Goal: Information Seeking & Learning: Learn about a topic

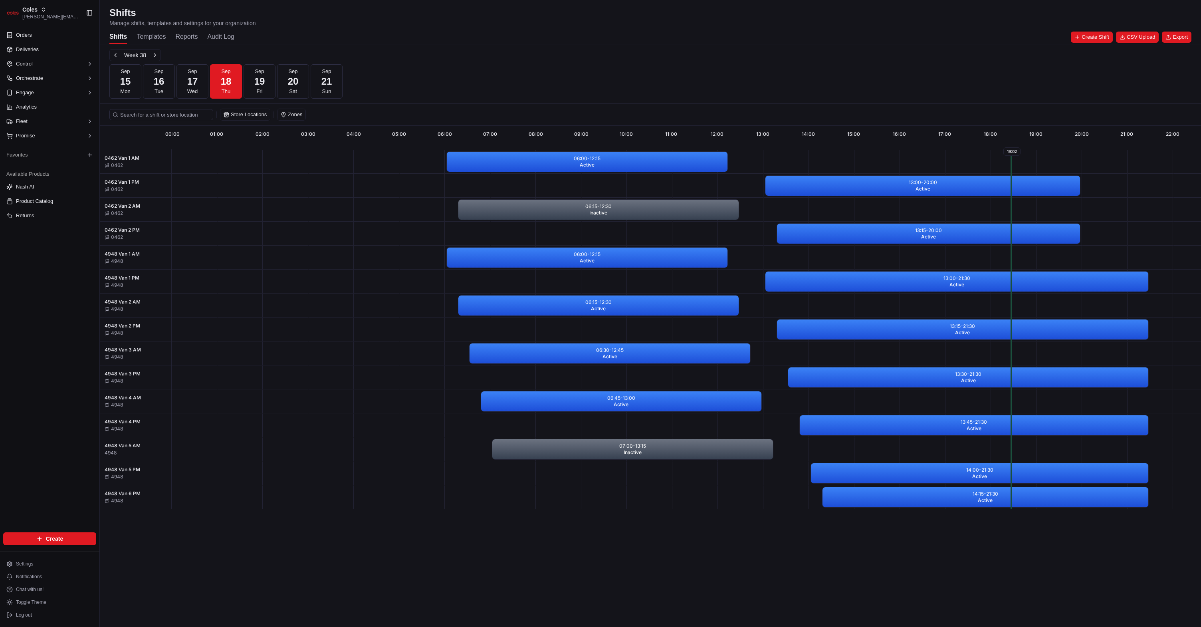
click at [169, 36] on div "Shifts Templates Reports Audit Log" at bounding box center [171, 37] width 125 height 14
click at [172, 36] on div "Shifts Templates Reports Audit Log" at bounding box center [171, 37] width 125 height 14
click at [174, 36] on div "Shifts Templates Reports Audit Log" at bounding box center [171, 37] width 125 height 14
click at [180, 38] on button "Reports" at bounding box center [186, 37] width 22 height 14
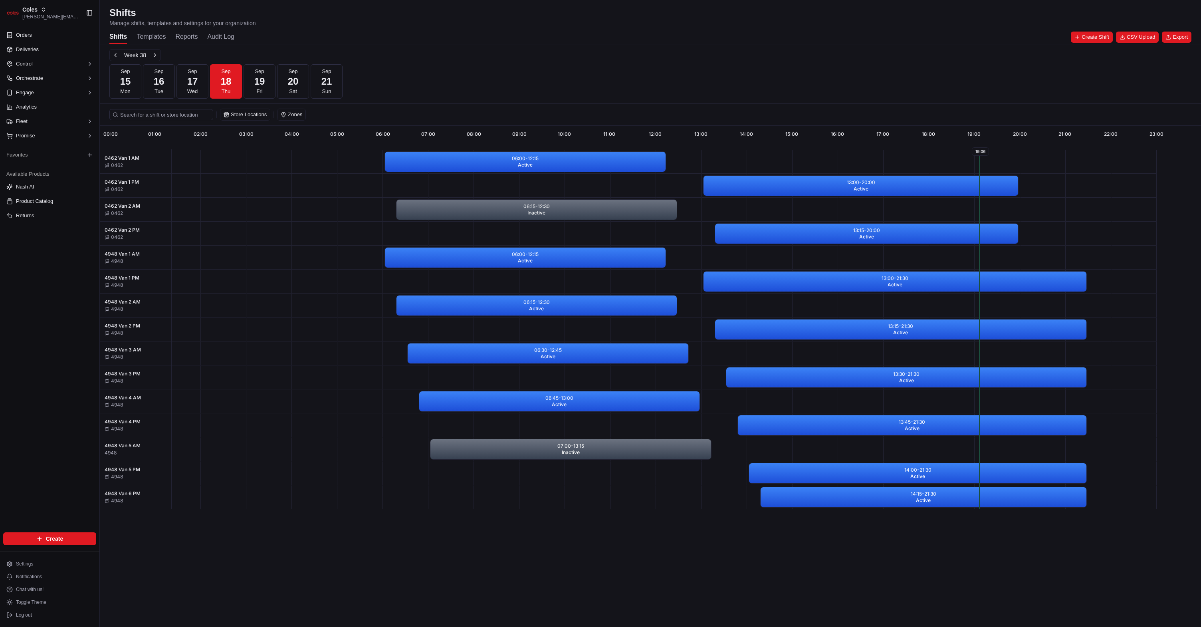
scroll to position [0, 63]
click at [177, 38] on button "Reports" at bounding box center [186, 37] width 22 height 14
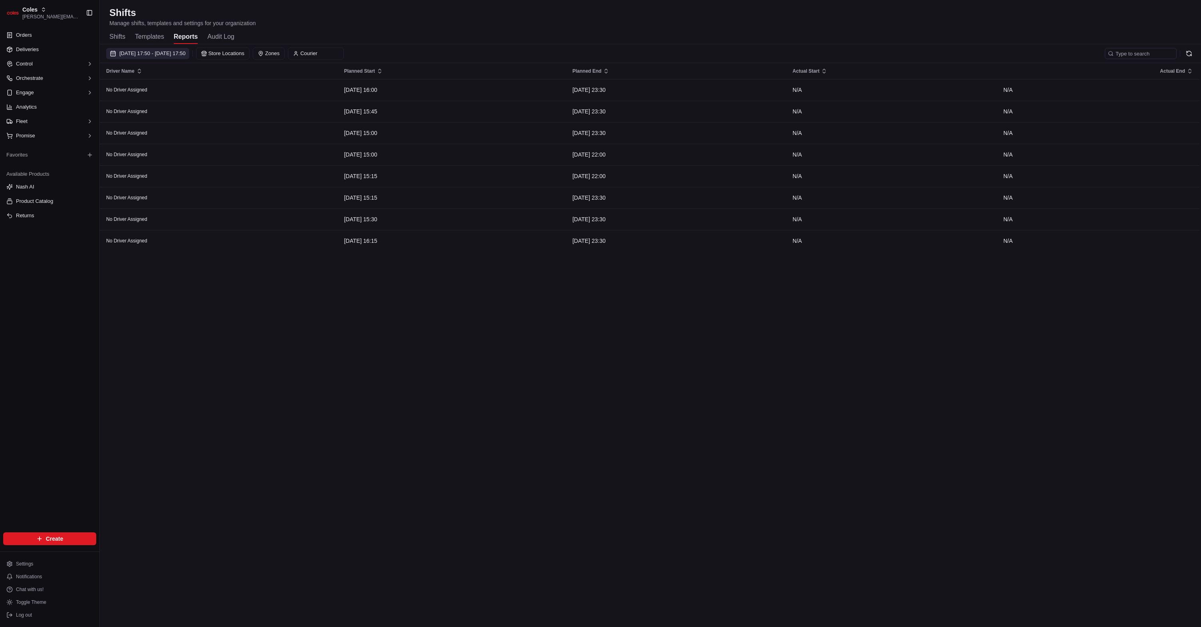
click at [186, 55] on span "18/09/2025 17:50 - 18/09/2025 17:50" at bounding box center [152, 53] width 66 height 7
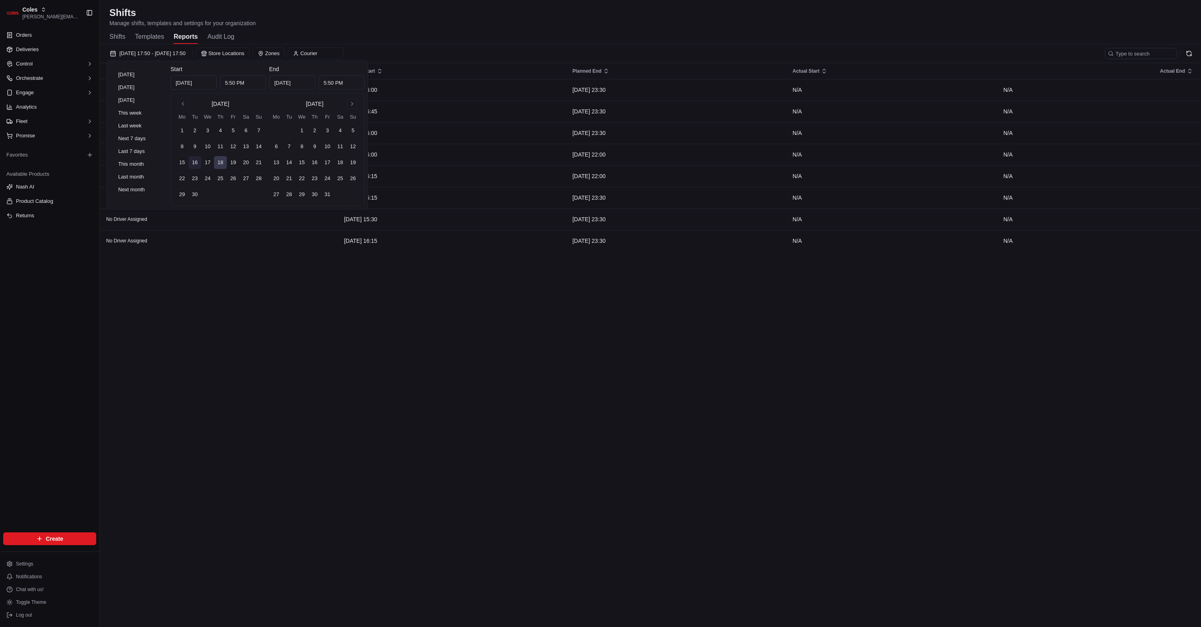
click at [199, 161] on button "16" at bounding box center [194, 162] width 13 height 13
type input "Sep 16, 2025"
type input "12:00 AM"
type input "Sep 16, 2025"
type input "11:59 PM"
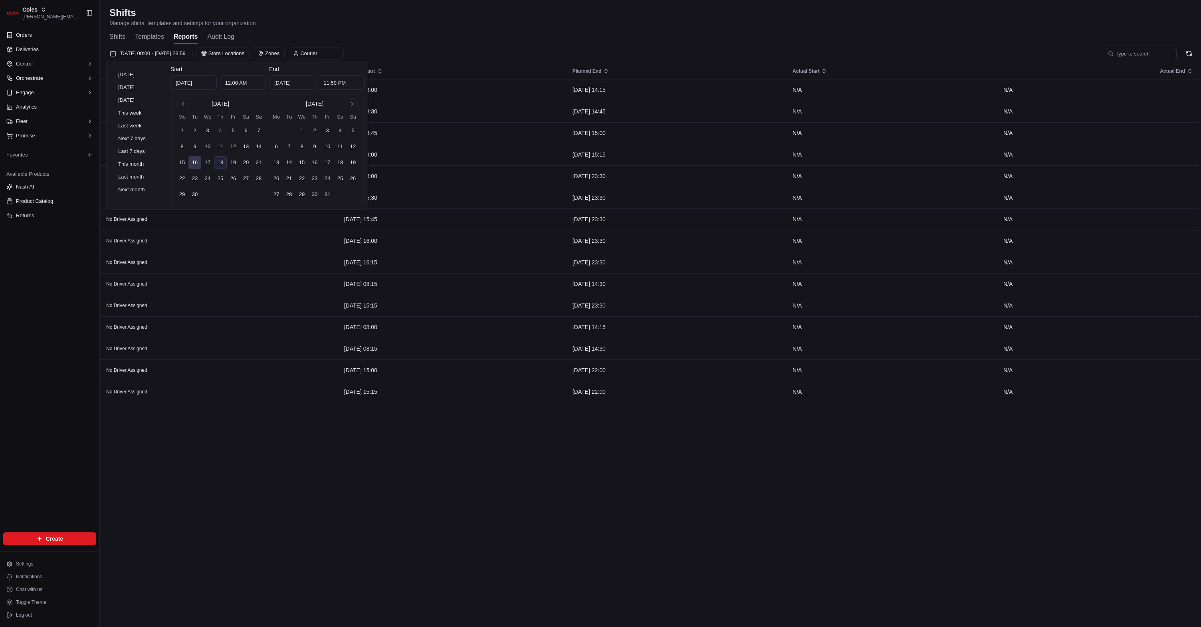
click at [299, 454] on div "Driver Name Planned Start Planned End Actual Start Actual End No Driver Assigne…" at bounding box center [650, 336] width 1100 height 547
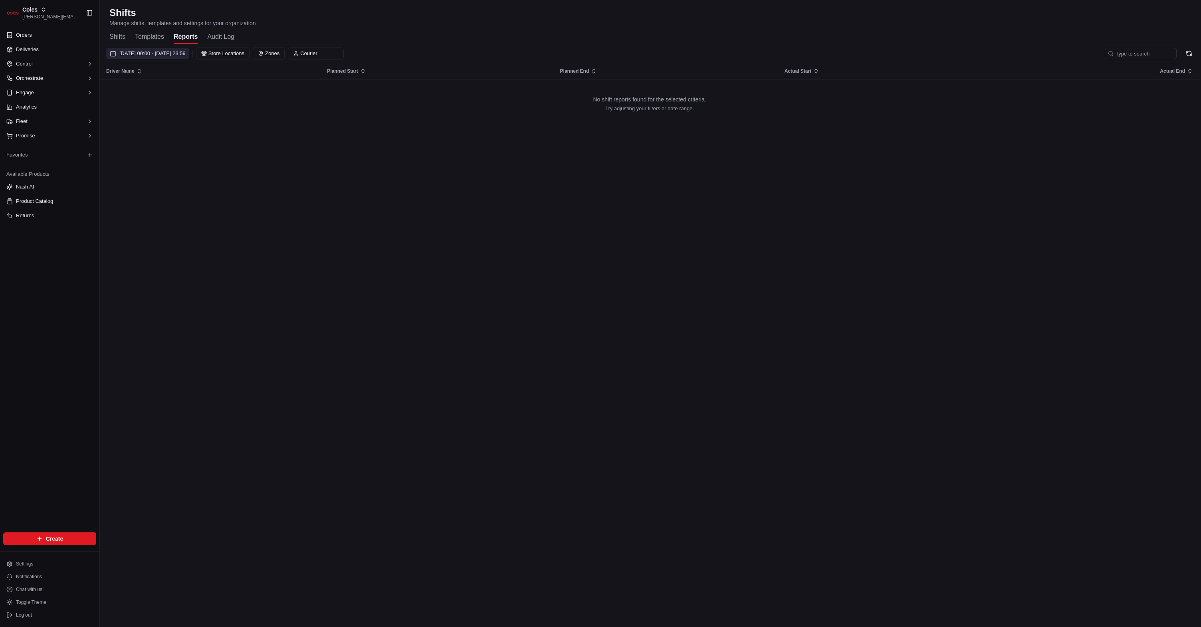
click at [182, 57] on span "16/09/2025 00:00 - 16/09/2025 23:59" at bounding box center [152, 53] width 66 height 7
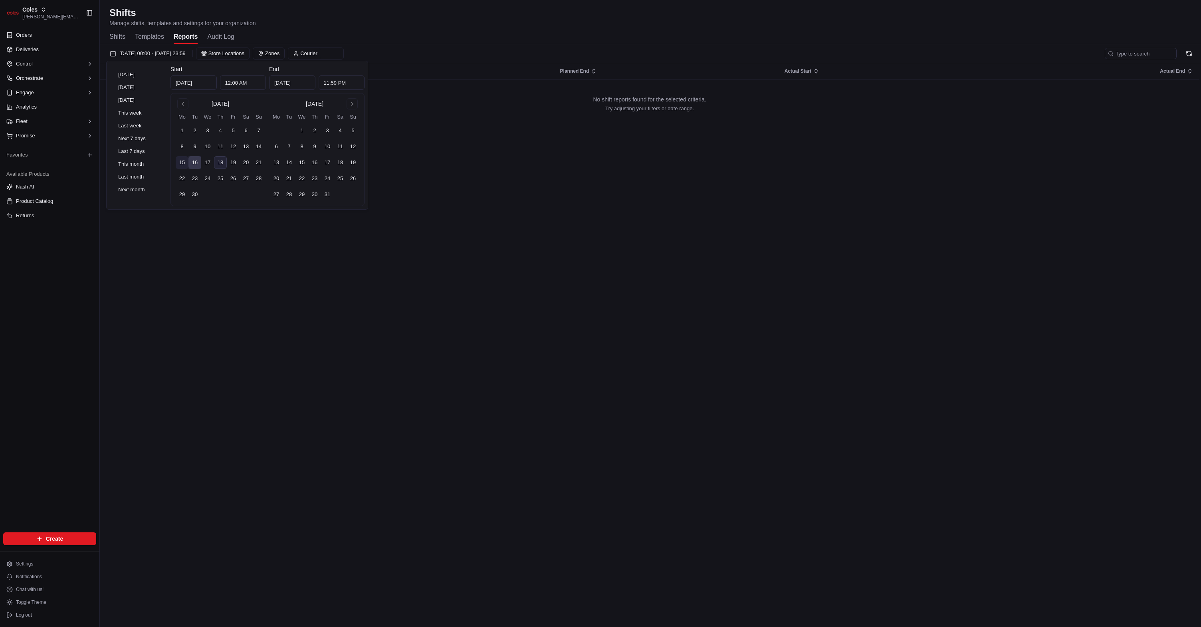
click at [183, 161] on button "15" at bounding box center [182, 162] width 13 height 13
click at [209, 162] on button "17" at bounding box center [207, 162] width 13 height 13
type input "Sep 17, 2025"
click at [220, 163] on button "18" at bounding box center [220, 162] width 13 height 13
type input "Sep 18, 2025"
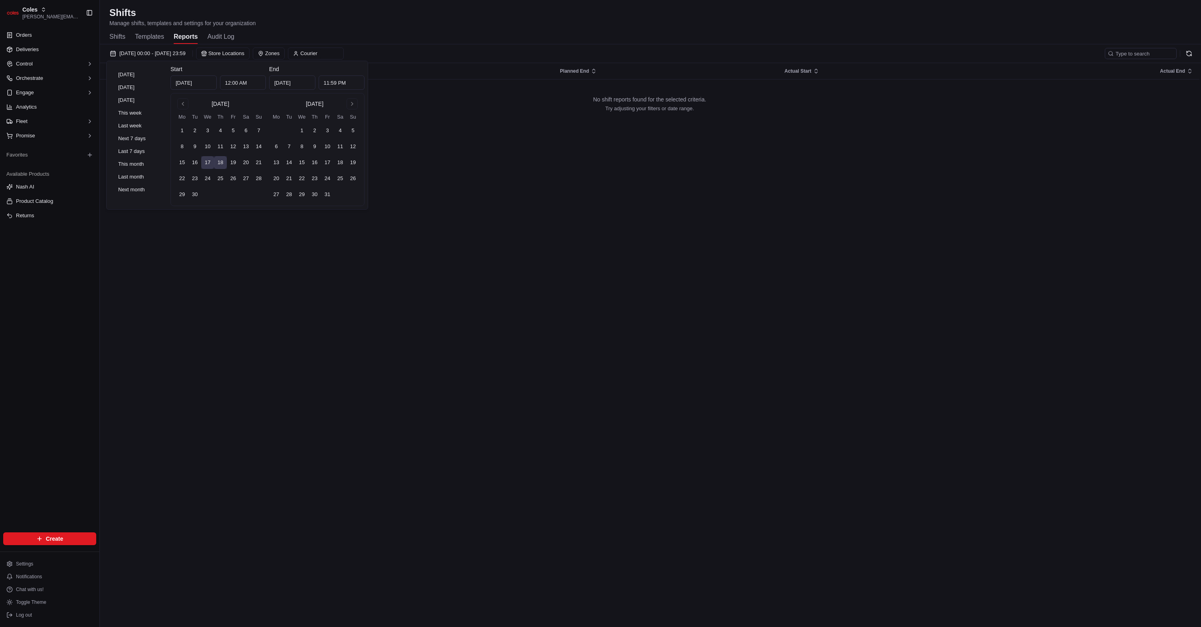
click at [222, 229] on div "Driver Name Planned Start Planned End Actual Start Actual End No shift reports …" at bounding box center [650, 336] width 1100 height 547
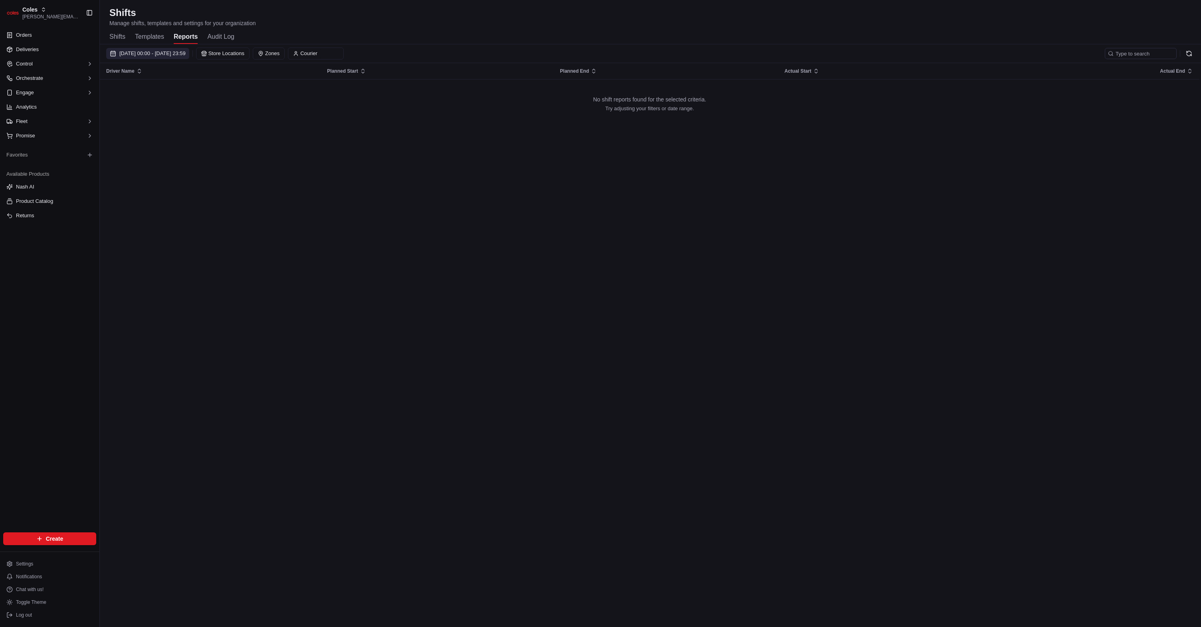
click at [189, 48] on button "17/09/2025 00:00 - 18/09/2025 23:59" at bounding box center [147, 53] width 83 height 11
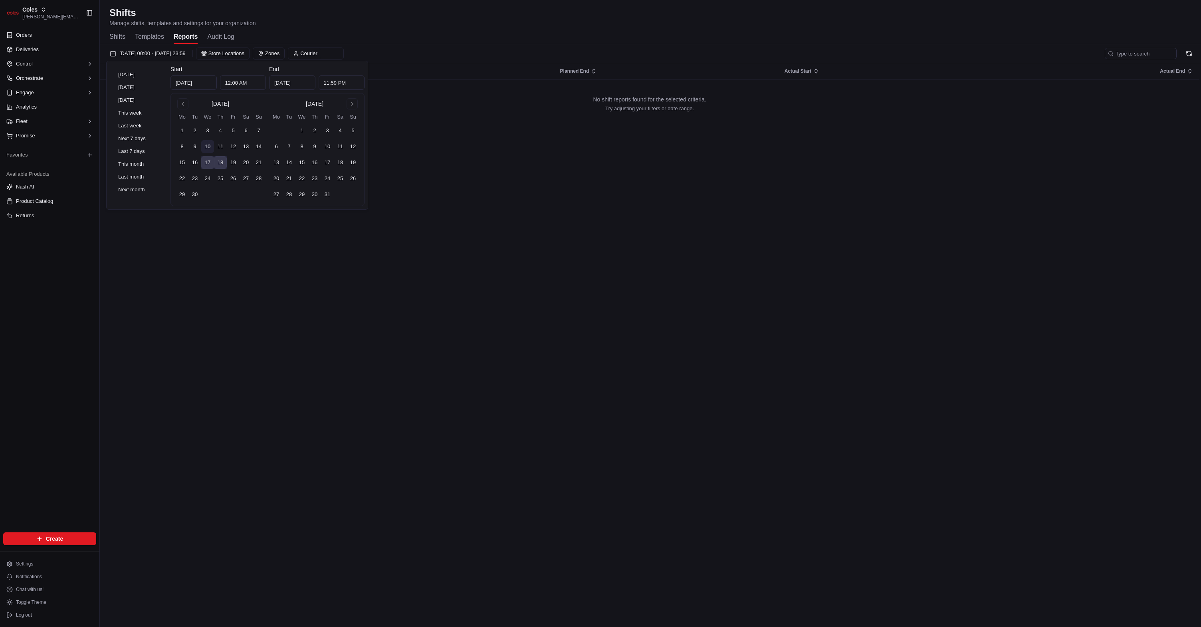
click at [208, 143] on button "10" at bounding box center [207, 146] width 13 height 13
type input "Sep 10, 2025"
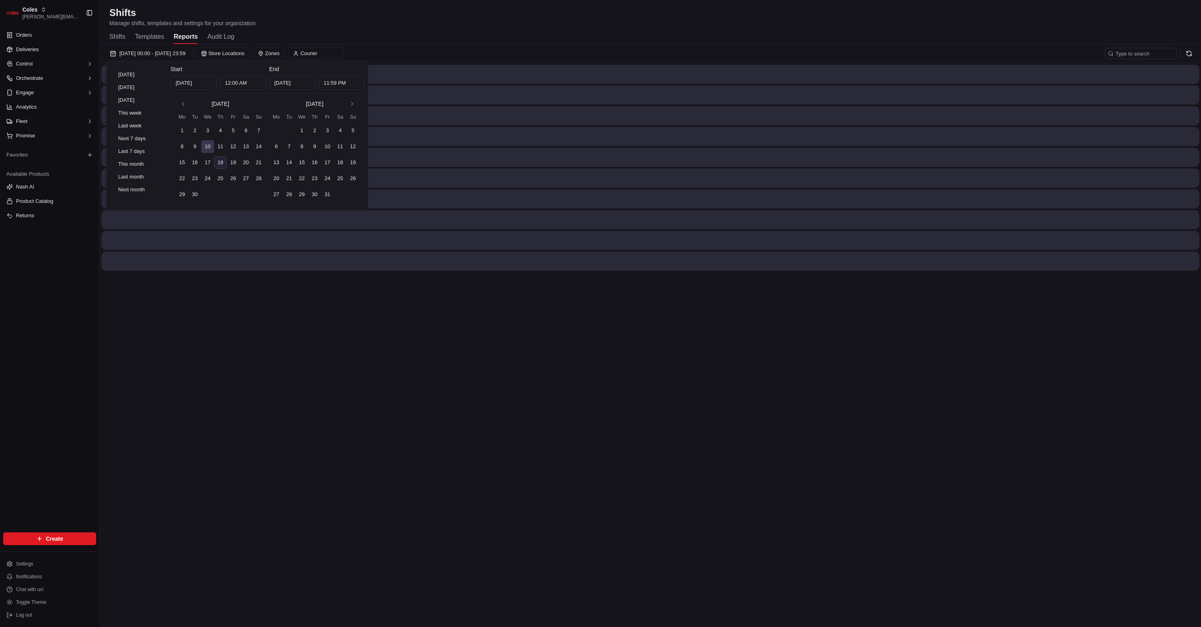
click at [220, 166] on button "18" at bounding box center [220, 162] width 13 height 13
type input "Sep 18, 2025"
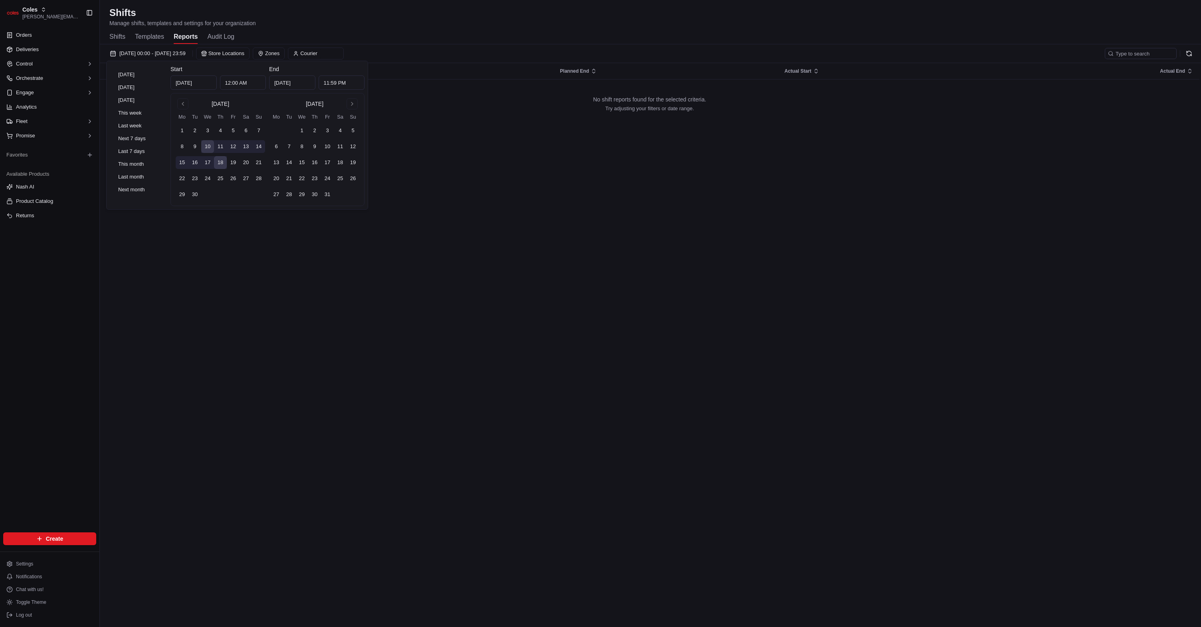
click at [299, 303] on div "Driver Name Planned Start Planned End Actual Start Actual End No shift reports …" at bounding box center [650, 336] width 1100 height 547
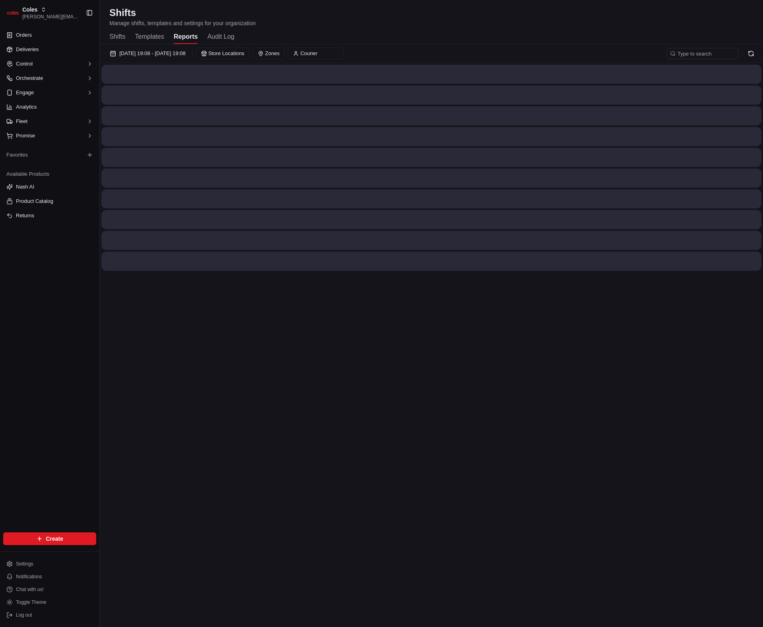
click at [183, 38] on button "Reports" at bounding box center [186, 37] width 24 height 14
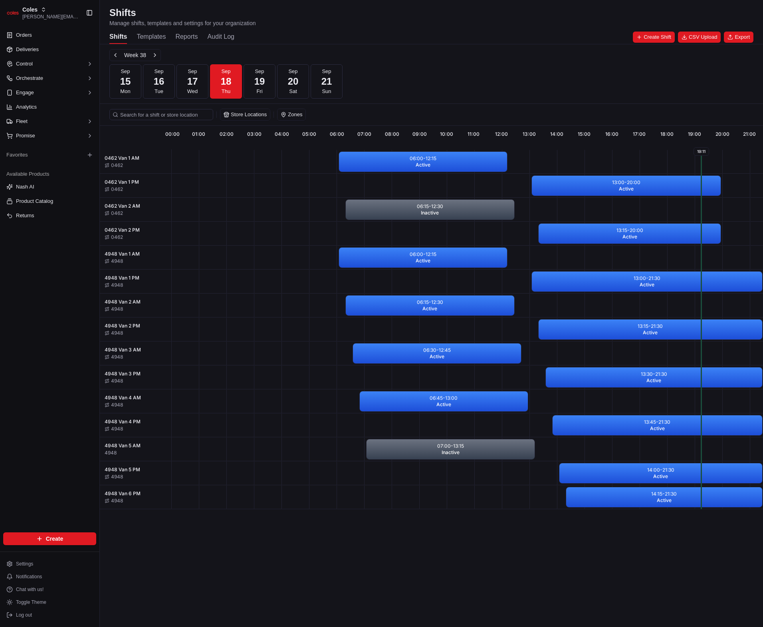
click at [186, 40] on button "Reports" at bounding box center [186, 37] width 22 height 14
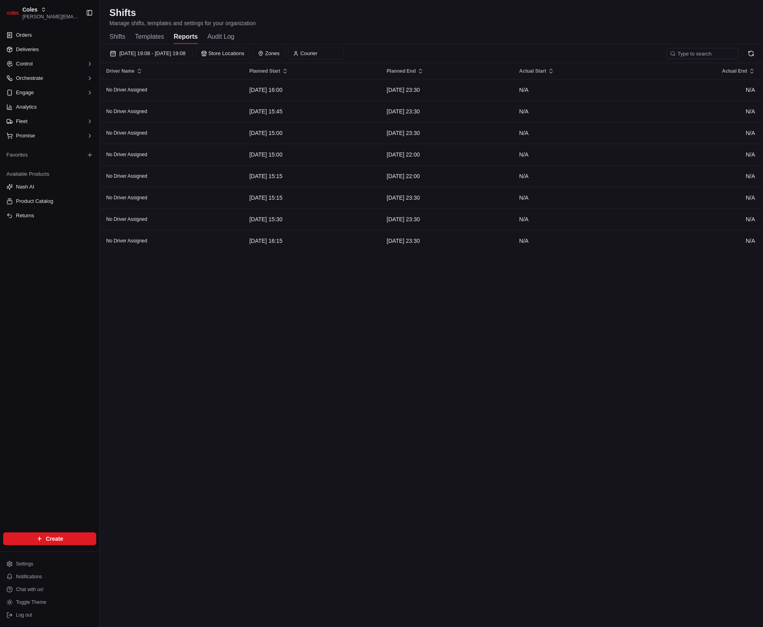
click at [481, 26] on div "Shifts Manage shifts, templates and settings for your organization" at bounding box center [431, 16] width 644 height 21
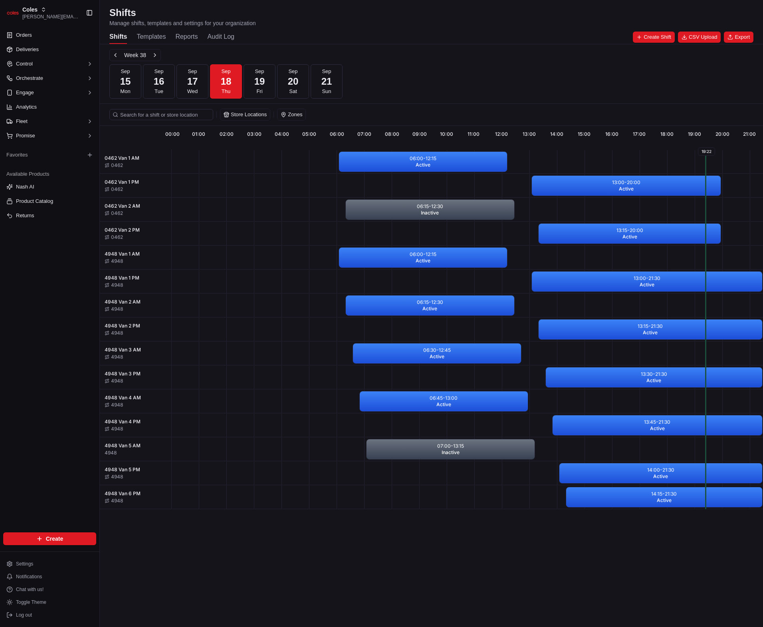
click at [498, 55] on div "Week 38 [DATE] [DATE] [DATE] [DATE] [DATE] [DATE] [DATE] Sun" at bounding box center [431, 74] width 644 height 50
click at [183, 46] on div "Week 38 Sep 15 Mon Sep 16 Tue Sep 17 Wed Sep 18 Thu Sep 19 Fri Sep 20 Sat Sep 2…" at bounding box center [431, 73] width 663 height 59
click at [185, 42] on button "Reports" at bounding box center [186, 37] width 22 height 14
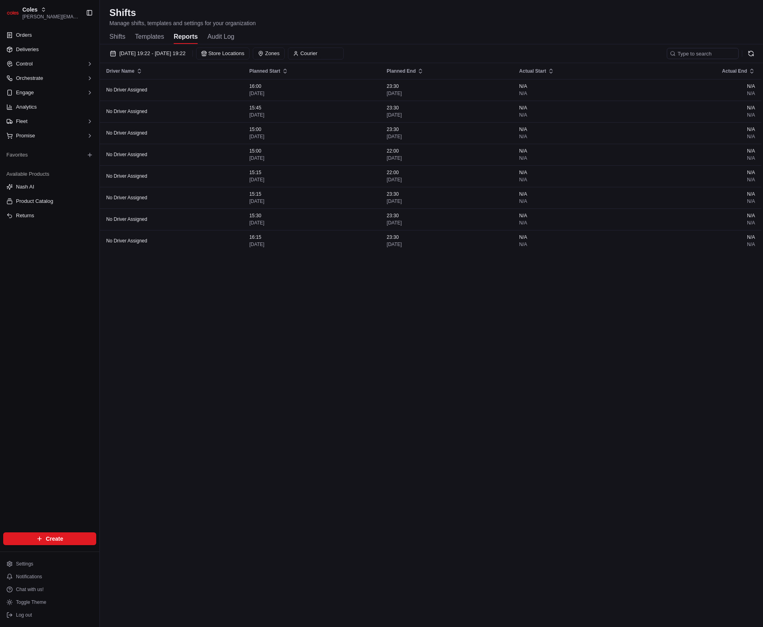
click at [464, 317] on div "Driver Name Planned Start Planned End Actual Start Actual End No Driver Assigne…" at bounding box center [431, 336] width 662 height 547
click at [448, 327] on div "Driver Name Planned Start Planned End Actual Start Actual End No Driver Assigne…" at bounding box center [431, 336] width 662 height 547
click at [323, 336] on div "Driver Name Planned Start Planned End Actual Start Actual End No Driver Assigne…" at bounding box center [431, 336] width 662 height 547
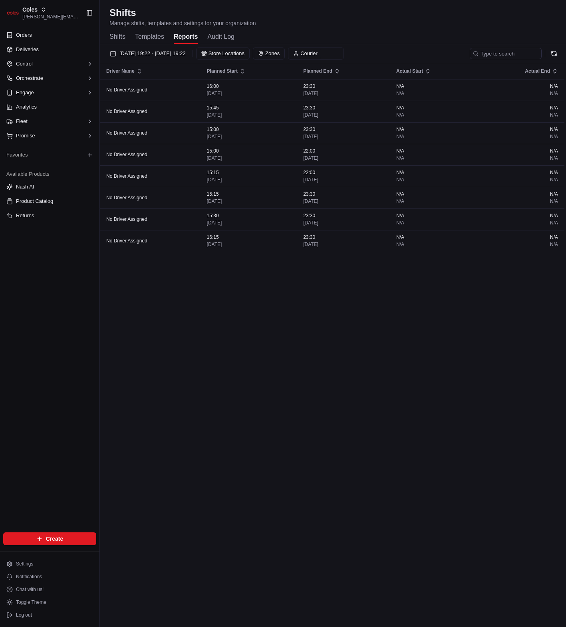
click at [558, 53] on button at bounding box center [553, 53] width 11 height 11
click at [557, 52] on button at bounding box center [553, 53] width 11 height 11
click at [186, 52] on span "18/09/2025 19:22 - 18/09/2025 19:22" at bounding box center [152, 53] width 66 height 7
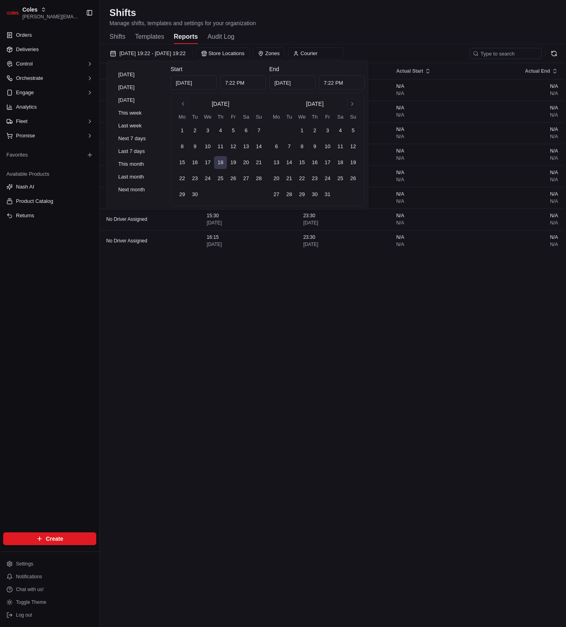
click at [279, 30] on div "Shifts Manage shifts, templates and settings for your organization Shifts Templ…" at bounding box center [333, 25] width 466 height 38
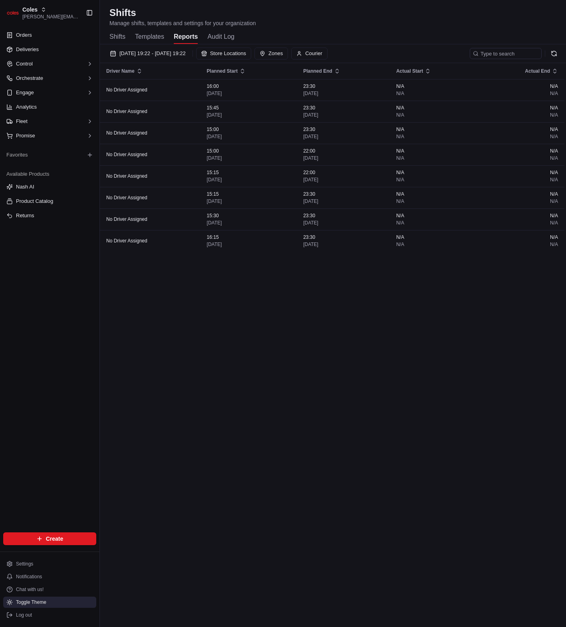
click at [36, 600] on span "Toggle Theme" at bounding box center [31, 602] width 30 height 6
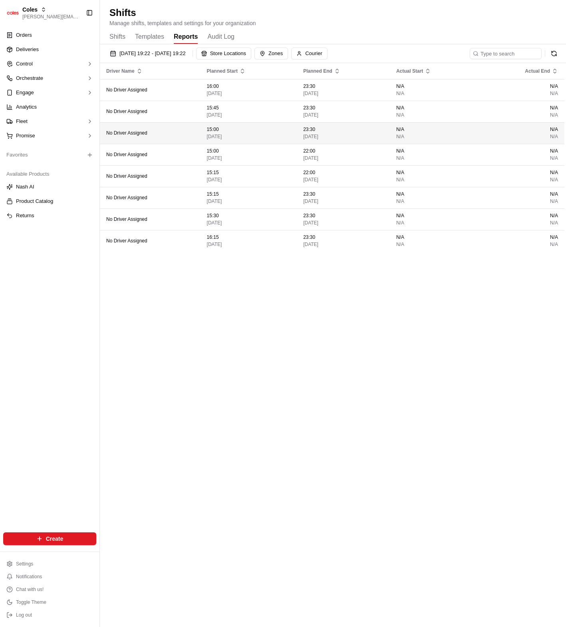
drag, startPoint x: 291, startPoint y: 340, endPoint x: 183, endPoint y: 139, distance: 228.5
click at [289, 333] on div "Driver Name Planned Start Planned End Actual Start Actual End No Driver Assigne…" at bounding box center [332, 336] width 464 height 547
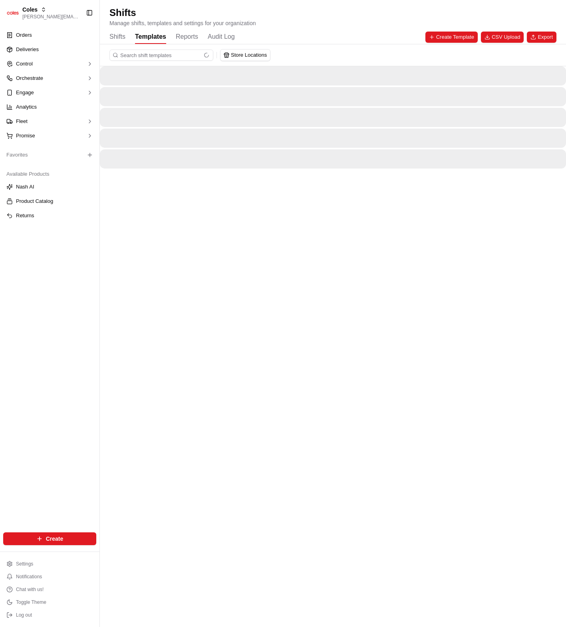
click at [149, 39] on button "Templates" at bounding box center [150, 37] width 31 height 14
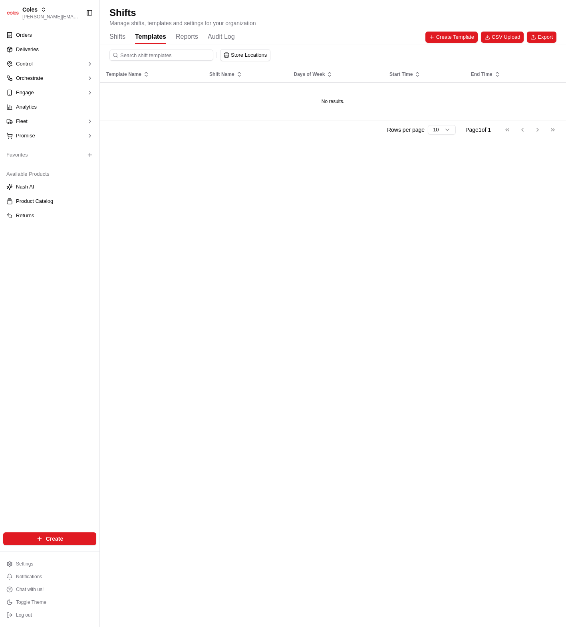
click at [194, 38] on button "Reports" at bounding box center [187, 37] width 22 height 14
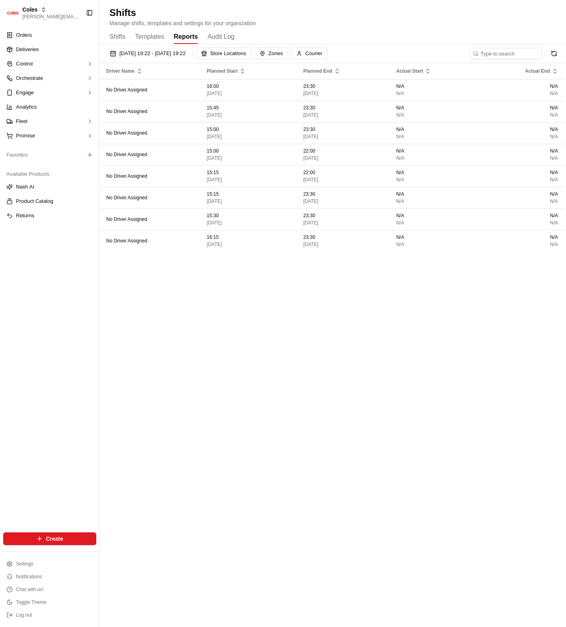
click at [167, 40] on div "Shifts Templates Reports Audit Log" at bounding box center [171, 37] width 125 height 14
click at [163, 40] on button "Templates" at bounding box center [149, 37] width 29 height 14
click at [180, 40] on button "Reports" at bounding box center [186, 37] width 24 height 14
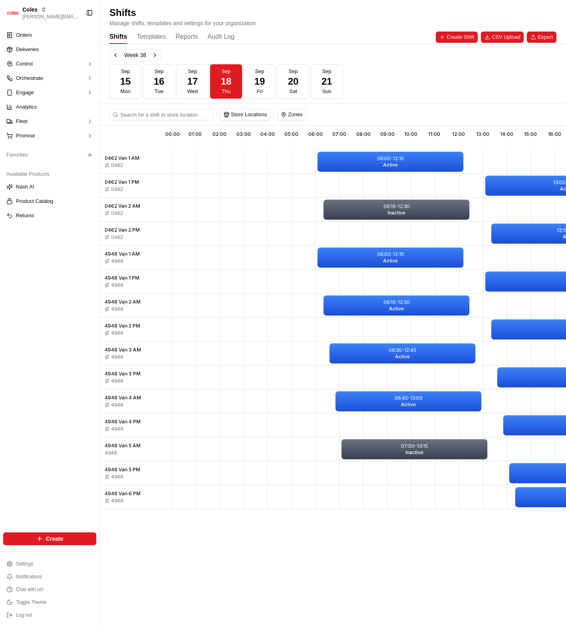
click at [146, 37] on button "Templates" at bounding box center [151, 37] width 29 height 14
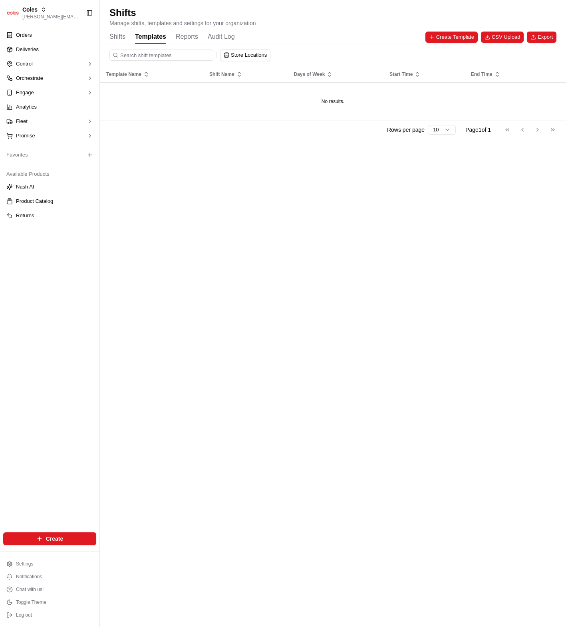
click at [179, 35] on button "Reports" at bounding box center [187, 37] width 22 height 14
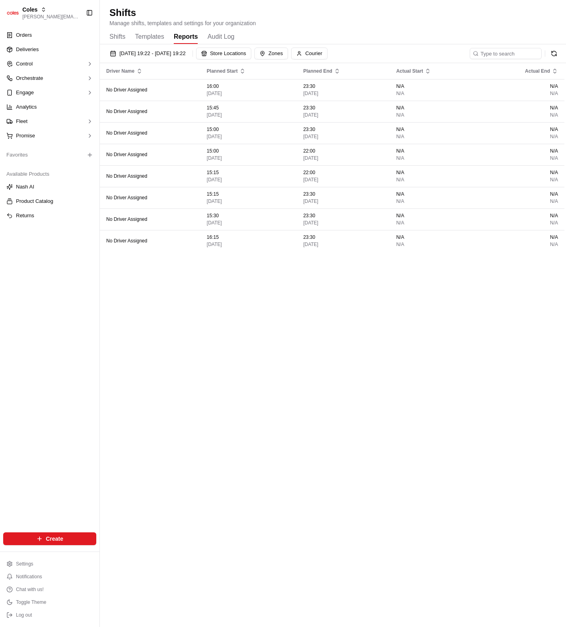
click at [157, 40] on button "Templates" at bounding box center [149, 37] width 29 height 14
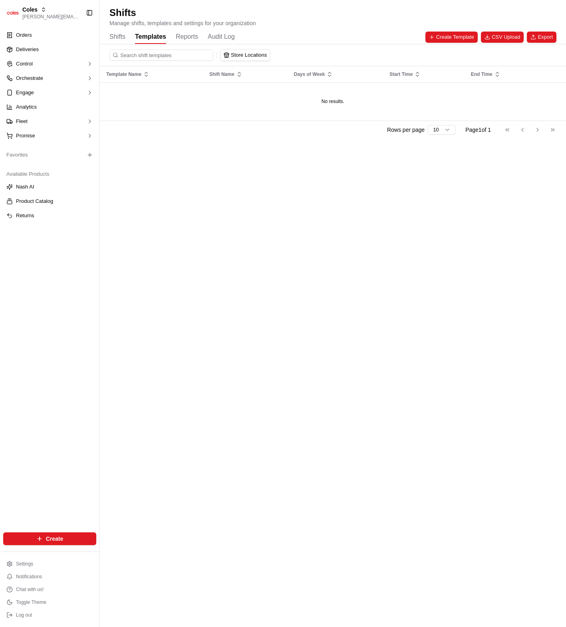
click at [189, 40] on button "Reports" at bounding box center [187, 37] width 22 height 14
click at [149, 38] on button "Templates" at bounding box center [150, 37] width 31 height 14
click at [184, 37] on button "Reports" at bounding box center [187, 37] width 22 height 14
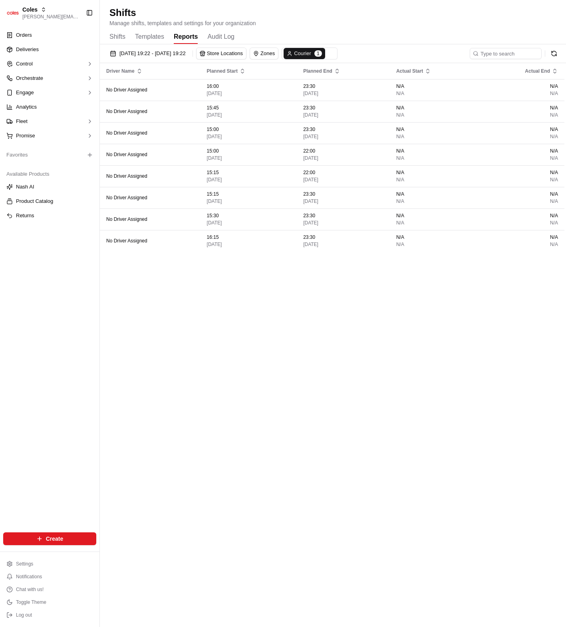
click at [321, 32] on div "Shifts Templates Reports Audit Log" at bounding box center [332, 37] width 447 height 14
click at [278, 57] on button "Zones" at bounding box center [264, 53] width 28 height 11
click at [305, 40] on html "Coles karol@usenash.com Toggle Sidebar Orders Deliveries Control Orchestrate En…" at bounding box center [283, 313] width 566 height 627
click at [278, 52] on button "Zones" at bounding box center [264, 53] width 28 height 11
drag, startPoint x: 314, startPoint y: 37, endPoint x: 303, endPoint y: 42, distance: 12.0
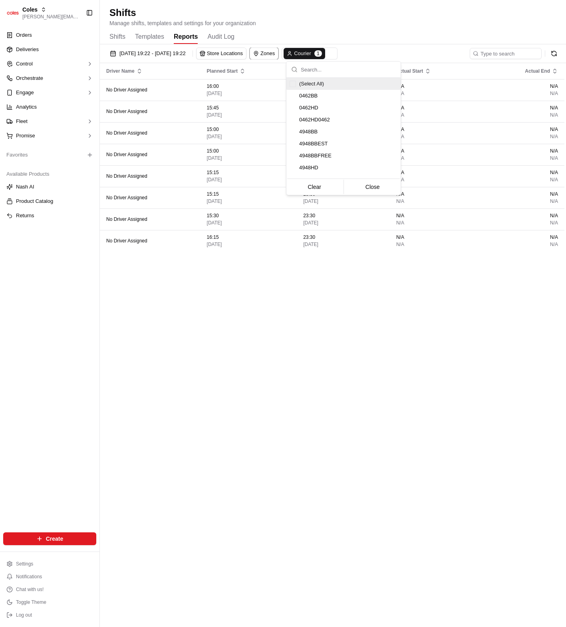
click at [314, 37] on html "Coles karol@usenash.com Toggle Sidebar Orders Deliveries Control Orchestrate En…" at bounding box center [283, 313] width 566 height 627
click at [246, 50] on button "Store Locations" at bounding box center [221, 53] width 50 height 11
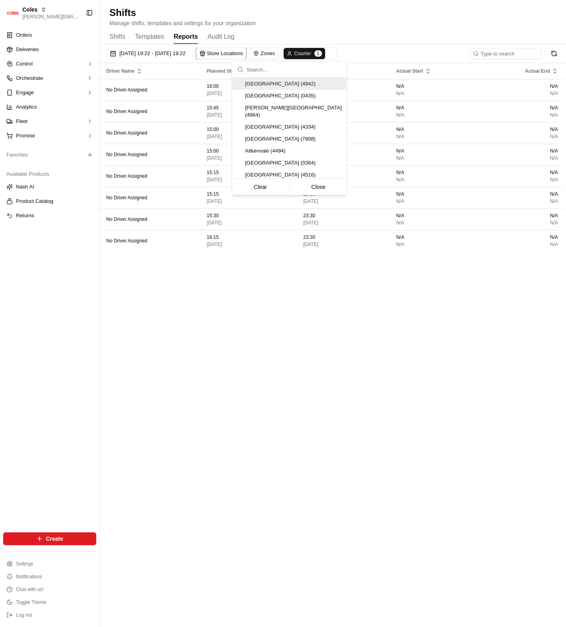
drag, startPoint x: 281, startPoint y: 39, endPoint x: 158, endPoint y: 37, distance: 123.0
click at [281, 39] on html "Coles karol@usenash.com Toggle Sidebar Orders Deliveries Control Orchestrate En…" at bounding box center [283, 313] width 566 height 627
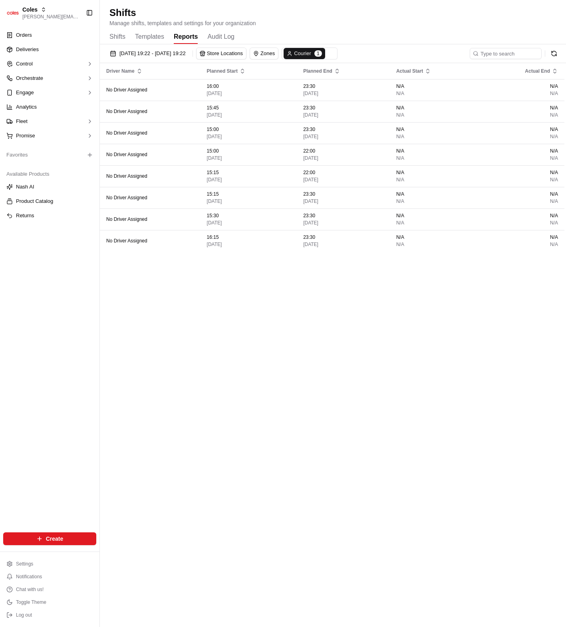
click at [145, 35] on button "Templates" at bounding box center [149, 37] width 29 height 14
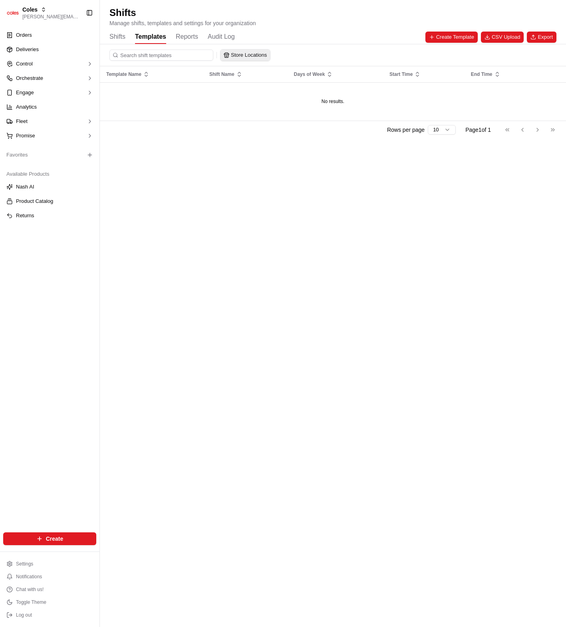
click at [257, 58] on button "Store Locations" at bounding box center [245, 55] width 50 height 11
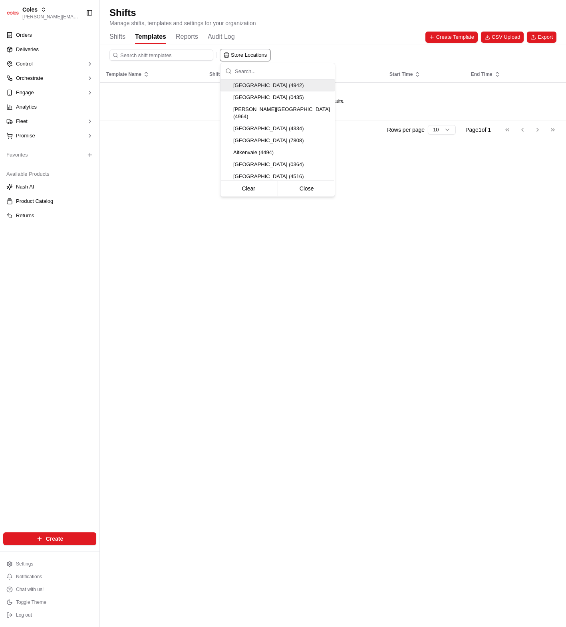
drag, startPoint x: 298, startPoint y: 44, endPoint x: 293, endPoint y: 45, distance: 5.3
click at [297, 44] on html "Coles karol@usenash.com Toggle Sidebar Orders Deliveries Control Orchestrate En…" at bounding box center [283, 313] width 566 height 627
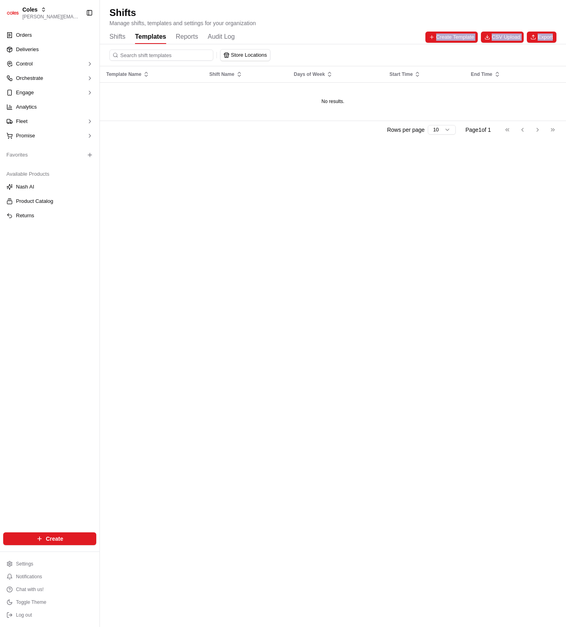
click at [196, 37] on button "Reports" at bounding box center [187, 37] width 22 height 14
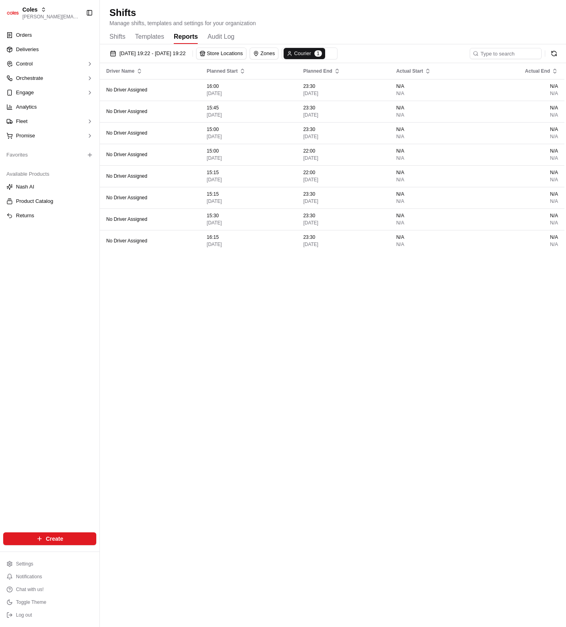
click at [278, 50] on button "Zones" at bounding box center [264, 53] width 28 height 11
click at [308, 35] on html "Coles karol@usenash.com Toggle Sidebar Orders Deliveries Control Orchestrate En…" at bounding box center [283, 313] width 566 height 627
click at [165, 38] on div "Shifts Templates Reports Audit Log" at bounding box center [171, 37] width 125 height 14
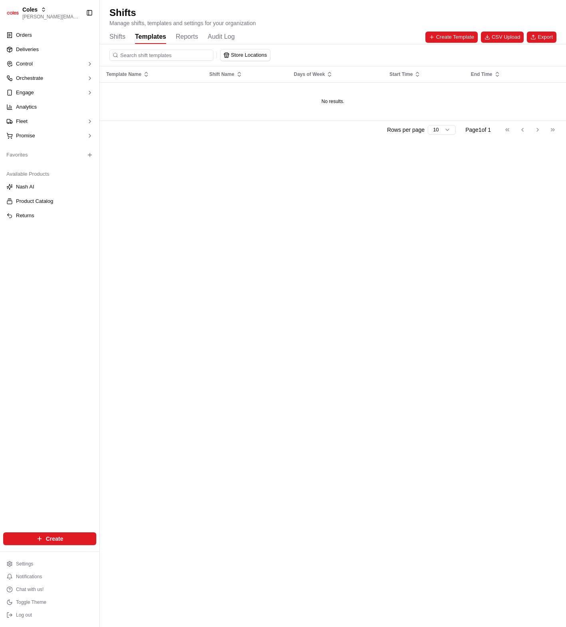
click at [162, 37] on button "Templates" at bounding box center [150, 37] width 31 height 14
click at [278, 54] on div "Store Locations" at bounding box center [332, 55] width 447 height 12
click at [268, 54] on button "Store Locations" at bounding box center [245, 55] width 50 height 11
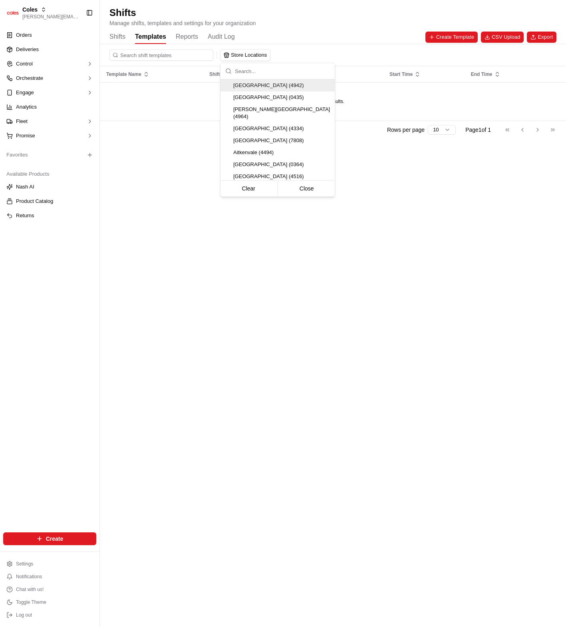
drag, startPoint x: 303, startPoint y: 28, endPoint x: 226, endPoint y: 34, distance: 76.9
click at [303, 28] on html "Coles karol@usenash.com Toggle Sidebar Orders Deliveries Control Orchestrate En…" at bounding box center [283, 313] width 566 height 627
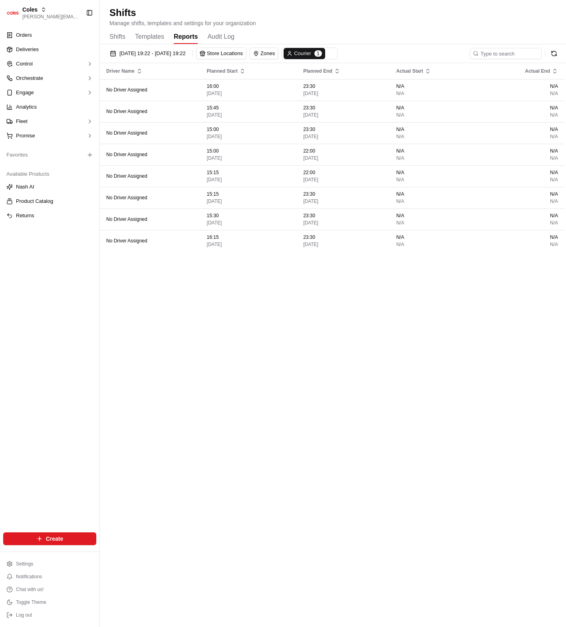
click at [181, 33] on button "Reports" at bounding box center [186, 37] width 24 height 14
click at [244, 54] on button "Store Locations" at bounding box center [221, 53] width 50 height 11
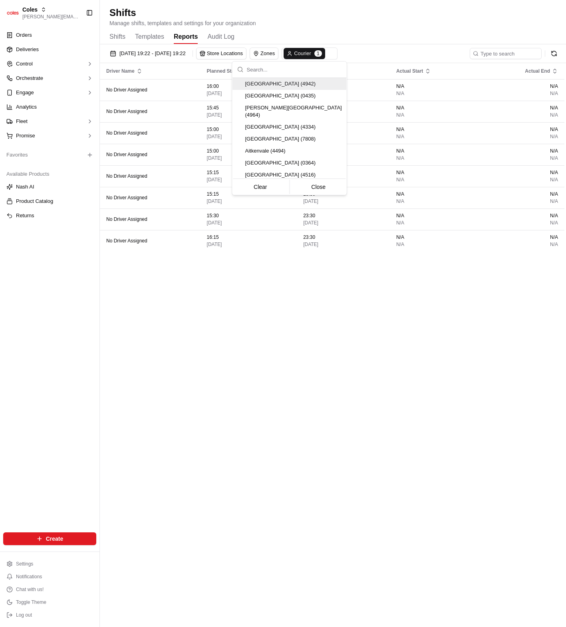
click at [311, 32] on html "Coles karol@usenash.com Toggle Sidebar Orders Deliveries Control Orchestrate En…" at bounding box center [283, 313] width 566 height 627
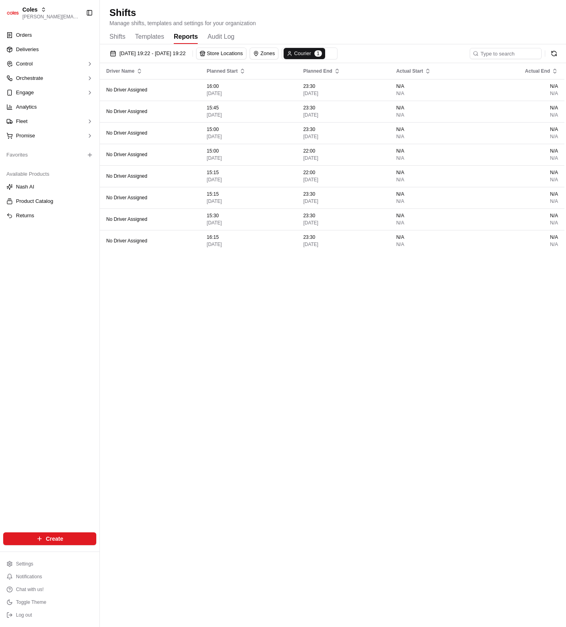
click at [246, 59] on button "Store Locations" at bounding box center [221, 54] width 50 height 12
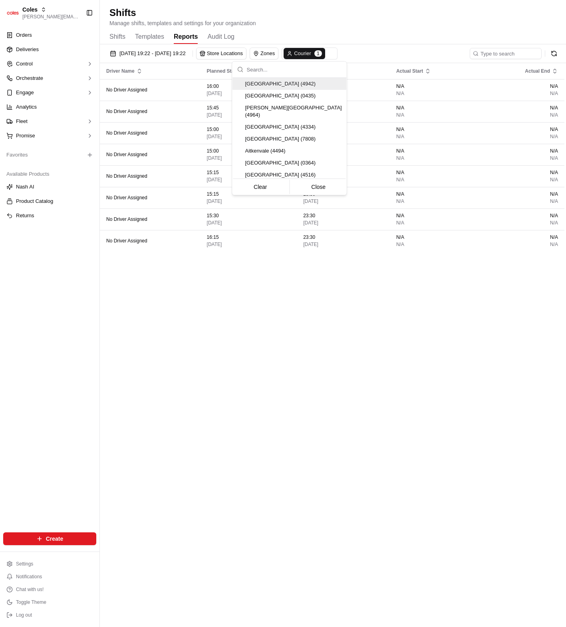
click at [427, 28] on html "Coles karol@usenash.com Toggle Sidebar Orders Deliveries Control Orchestrate En…" at bounding box center [283, 313] width 566 height 627
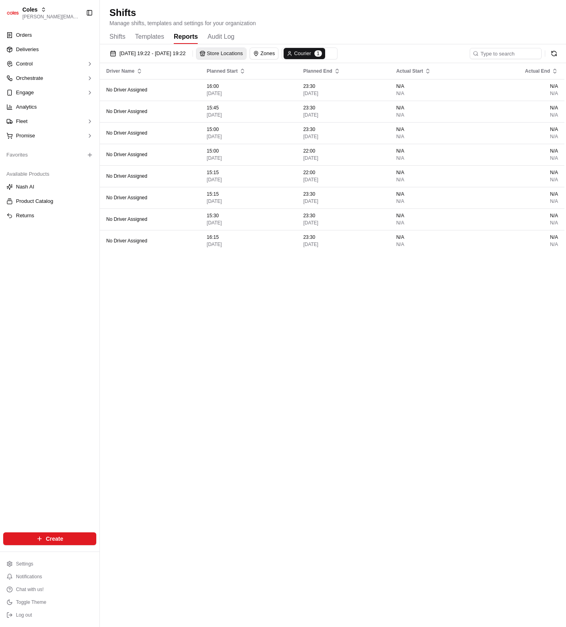
click at [246, 52] on button "Store Locations" at bounding box center [221, 53] width 50 height 11
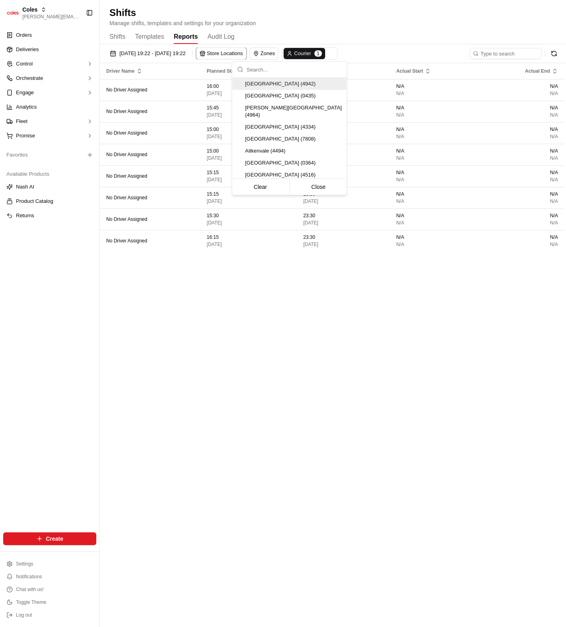
click at [304, 34] on html "Coles karol@usenash.com Toggle Sidebar Orders Deliveries Control Orchestrate En…" at bounding box center [283, 313] width 566 height 627
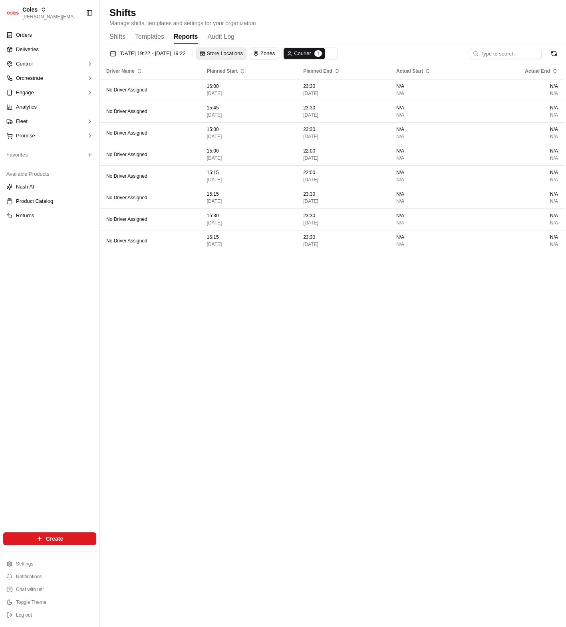
click at [246, 54] on button "Store Locations" at bounding box center [221, 53] width 50 height 11
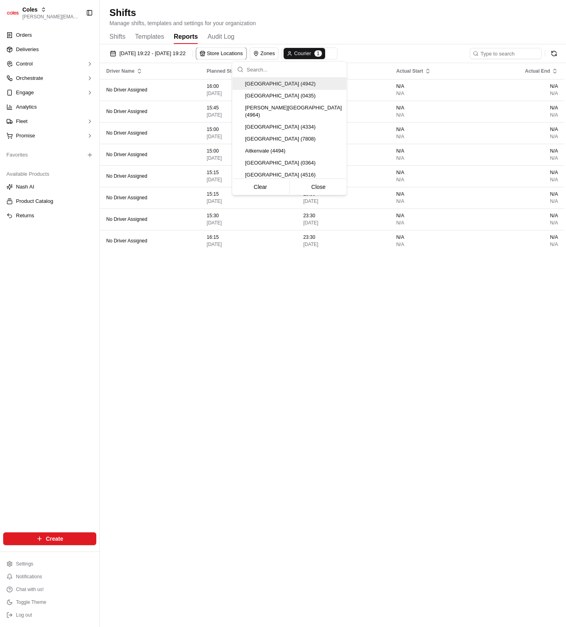
click at [307, 29] on html "Coles karol@usenash.com Toggle Sidebar Orders Deliveries Control Orchestrate En…" at bounding box center [283, 313] width 566 height 627
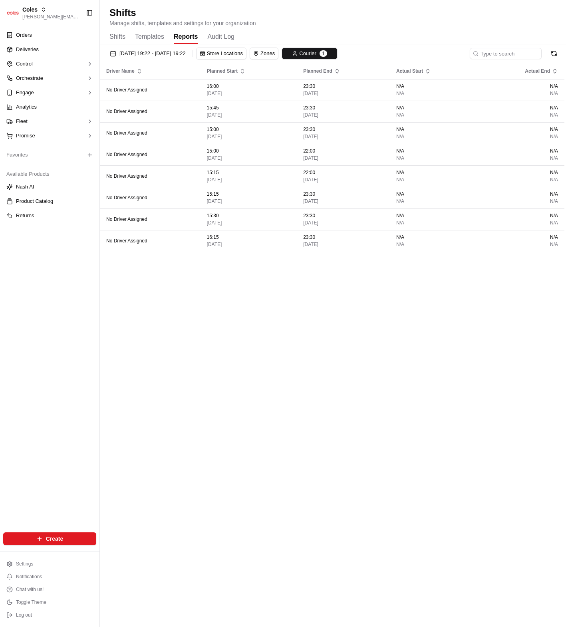
click at [398, 36] on div "Shifts Templates Reports Audit Log" at bounding box center [332, 37] width 447 height 14
click at [327, 52] on span "1" at bounding box center [323, 53] width 8 height 6
click at [390, 34] on html "Coles karol@usenash.com Toggle Sidebar Orders Deliveries Control Orchestrate En…" at bounding box center [283, 313] width 566 height 627
click at [337, 56] on button "Courier 1" at bounding box center [309, 53] width 55 height 11
click at [347, 97] on button "Clear" at bounding box center [346, 100] width 55 height 11
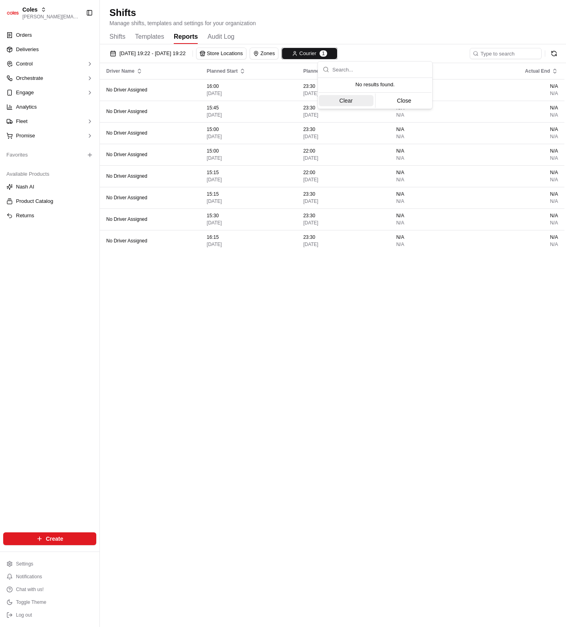
click at [351, 100] on button "Clear" at bounding box center [346, 100] width 55 height 11
click at [353, 100] on button "Clear" at bounding box center [346, 100] width 55 height 11
drag, startPoint x: 352, startPoint y: 100, endPoint x: 364, endPoint y: 66, distance: 36.0
click at [352, 100] on button "Clear" at bounding box center [346, 100] width 55 height 11
click at [375, 23] on html "Coles karol@usenash.com Toggle Sidebar Orders Deliveries Control Orchestrate En…" at bounding box center [283, 313] width 566 height 627
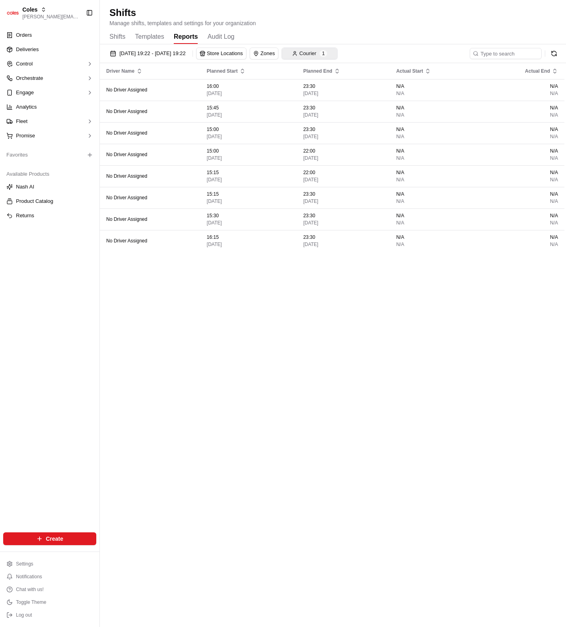
click at [297, 53] on icon "button" at bounding box center [295, 54] width 6 height 6
click at [343, 36] on html "Coles karol@usenash.com Toggle Sidebar Orders Deliveries Control Orchestrate En…" at bounding box center [283, 313] width 566 height 627
click at [278, 54] on button "Zones" at bounding box center [264, 53] width 28 height 11
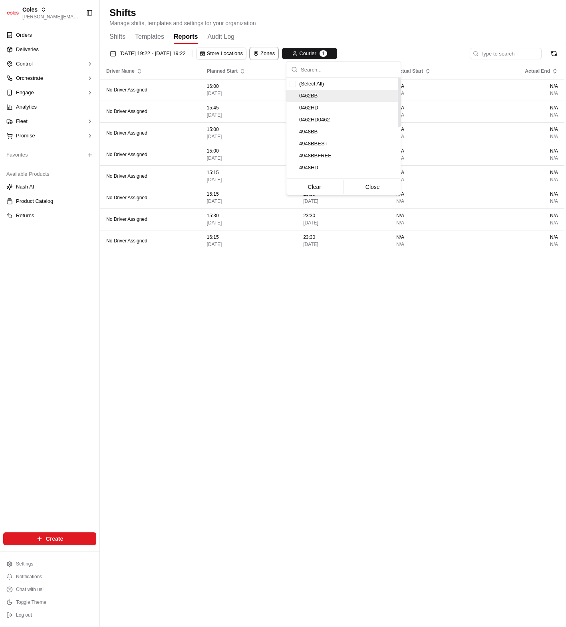
click at [311, 107] on span "0462HD" at bounding box center [348, 107] width 98 height 7
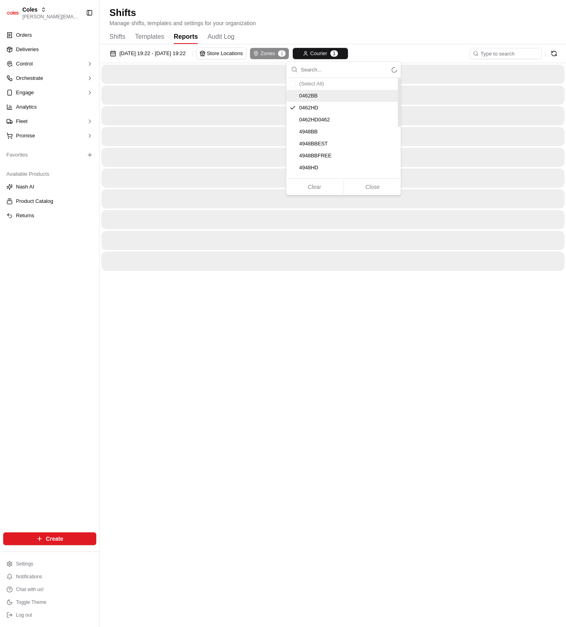
click at [322, 34] on html "Coles karol@usenash.com Toggle Sidebar Orders Deliveries Control Orchestrate En…" at bounding box center [283, 313] width 566 height 627
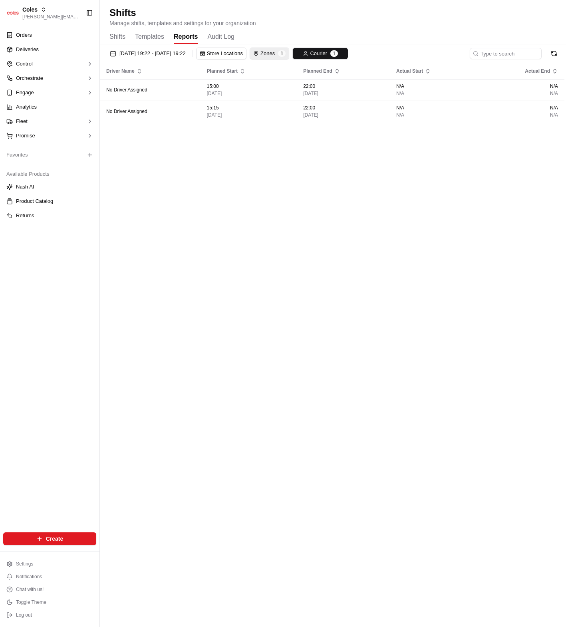
click at [289, 57] on button "Zones 1" at bounding box center [269, 53] width 39 height 11
click at [326, 30] on html "Coles karol@usenash.com Toggle Sidebar Orders Deliveries Control Orchestrate En…" at bounding box center [283, 313] width 566 height 627
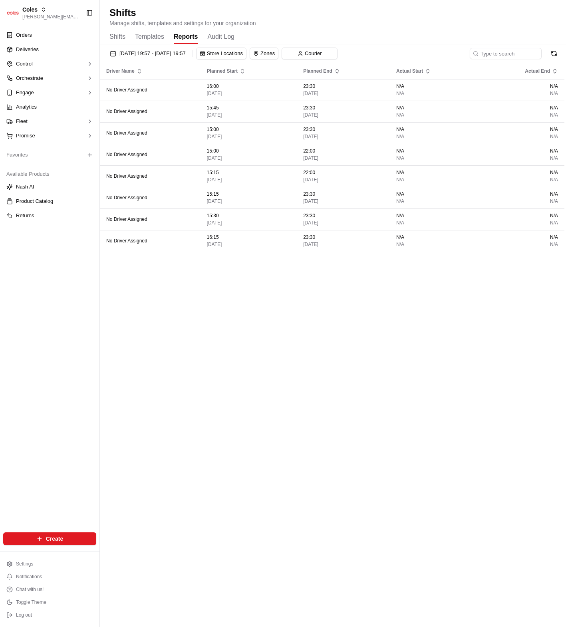
click at [368, 23] on div "Shifts Manage shifts, templates and settings for your organization" at bounding box center [332, 16] width 447 height 21
click at [313, 59] on button "Courier" at bounding box center [298, 54] width 32 height 12
click at [363, 45] on html "Coles karol@usenash.com Toggle Sidebar Orders Deliveries Control Orchestrate En…" at bounding box center [283, 313] width 566 height 627
click at [278, 53] on button "Zones" at bounding box center [264, 53] width 28 height 11
click at [325, 28] on html "Coles karol@usenash.com Toggle Sidebar Orders Deliveries Control Orchestrate En…" at bounding box center [283, 313] width 566 height 627
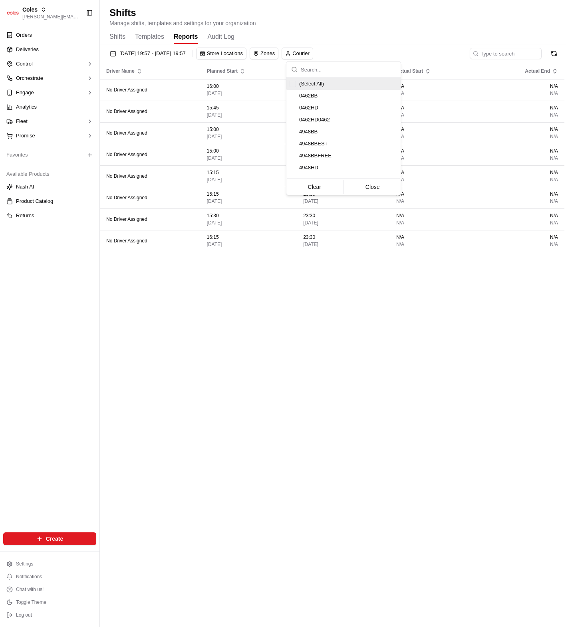
click at [246, 49] on button "Store Locations" at bounding box center [221, 53] width 50 height 11
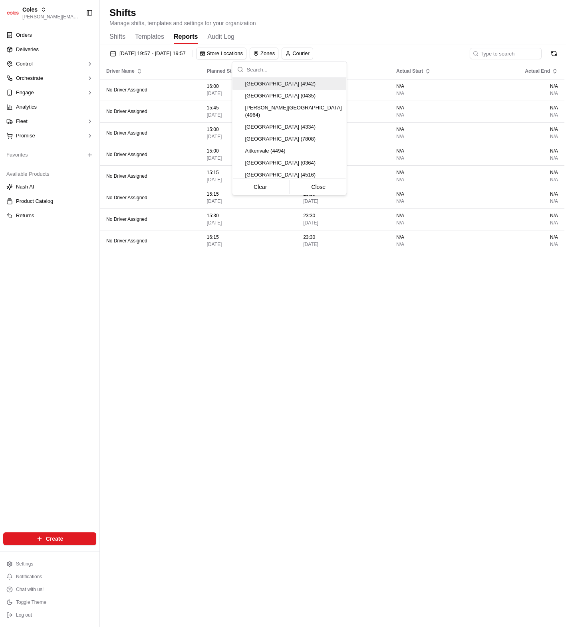
click at [316, 28] on html "Coles karol@usenash.com Toggle Sidebar Orders Deliveries Control Orchestrate En…" at bounding box center [283, 313] width 566 height 627
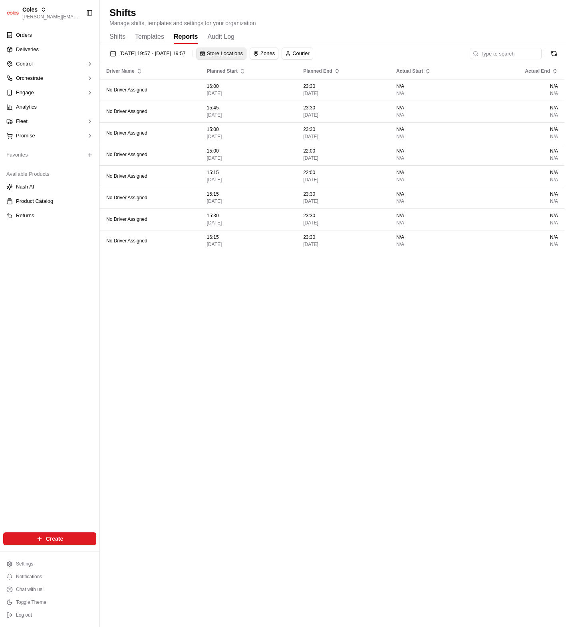
click at [246, 54] on button "Store Locations" at bounding box center [221, 53] width 50 height 11
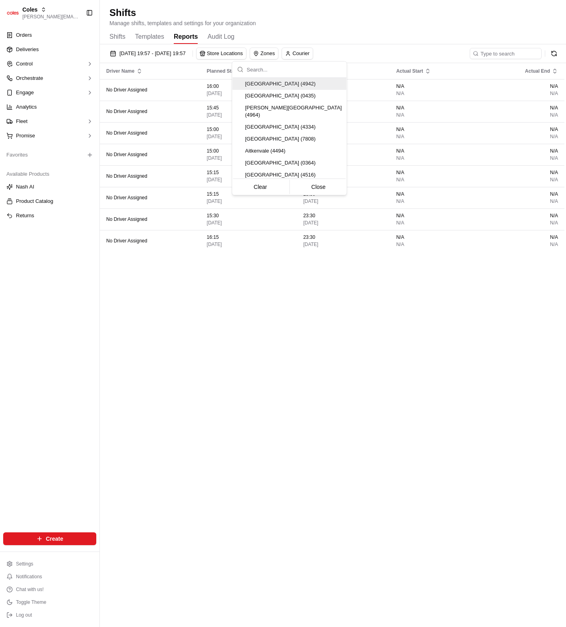
click at [344, 27] on html "Coles karol@usenash.com Toggle Sidebar Orders Deliveries Control Orchestrate En…" at bounding box center [283, 313] width 566 height 627
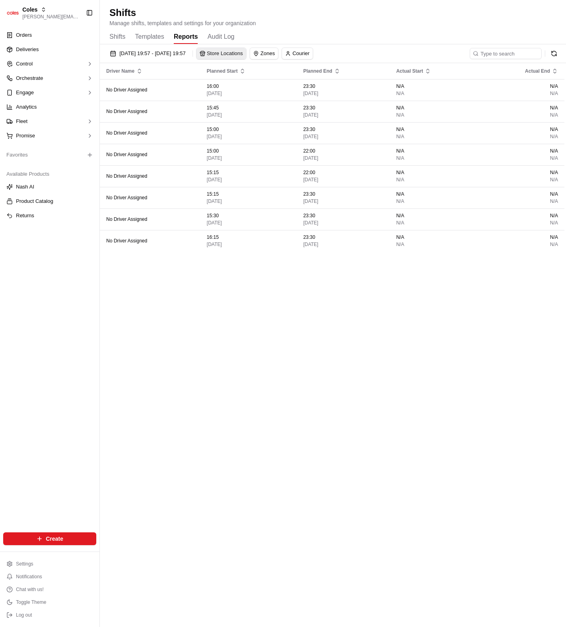
click at [246, 51] on button "Store Locations" at bounding box center [221, 53] width 50 height 11
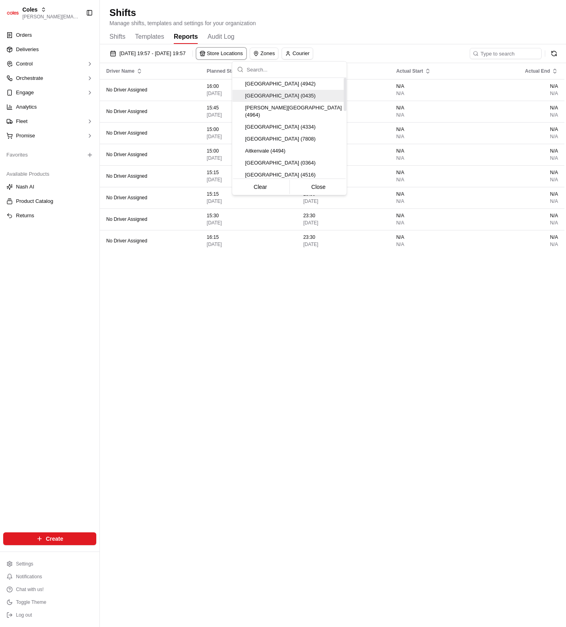
click at [264, 97] on span "Adelaide (0435)" at bounding box center [294, 95] width 98 height 7
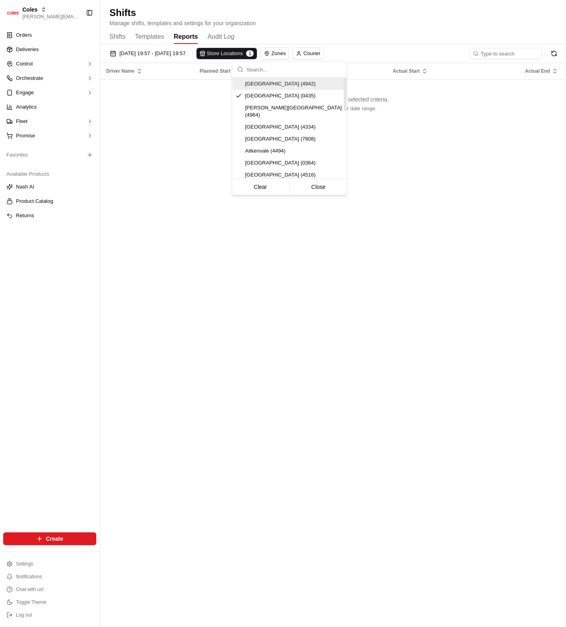
click at [356, 27] on html "Coles karol@usenash.com Toggle Sidebar Orders Deliveries Control Orchestrate En…" at bounding box center [283, 313] width 566 height 627
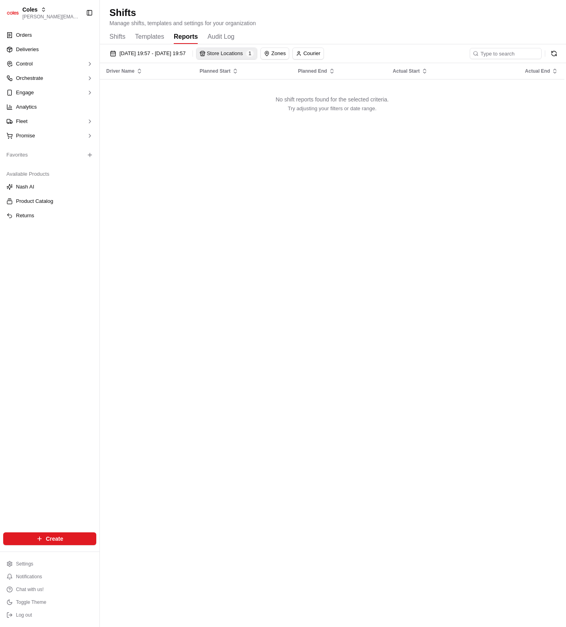
click at [257, 58] on button "Store Locations 1" at bounding box center [226, 53] width 61 height 11
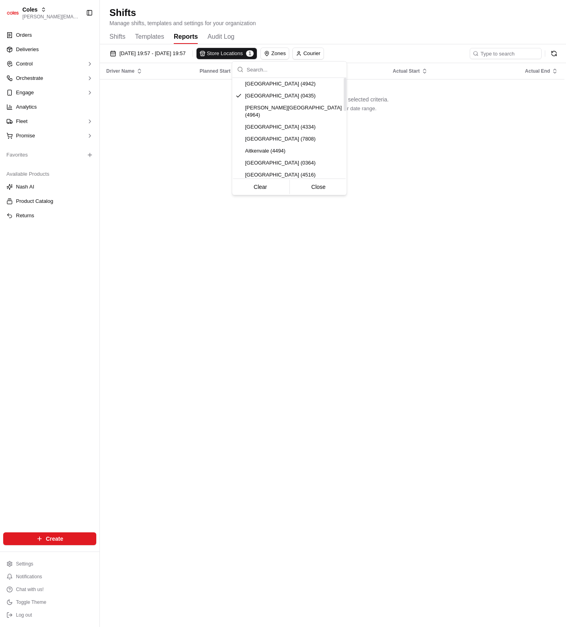
click at [204, 164] on html "Coles karol@usenash.com Toggle Sidebar Orders Deliveries Control Orchestrate En…" at bounding box center [283, 313] width 566 height 627
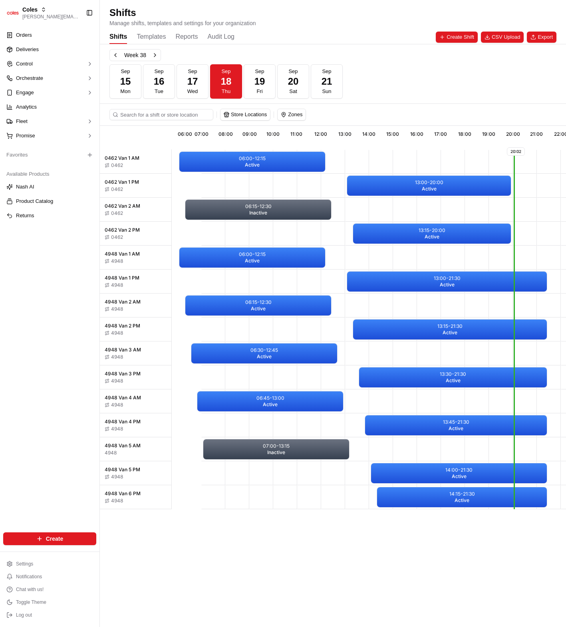
scroll to position [0, 181]
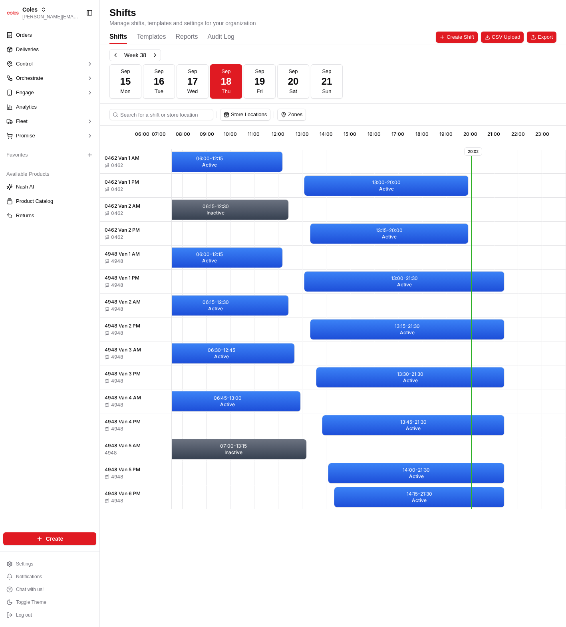
click at [147, 37] on button "Templates" at bounding box center [151, 37] width 29 height 14
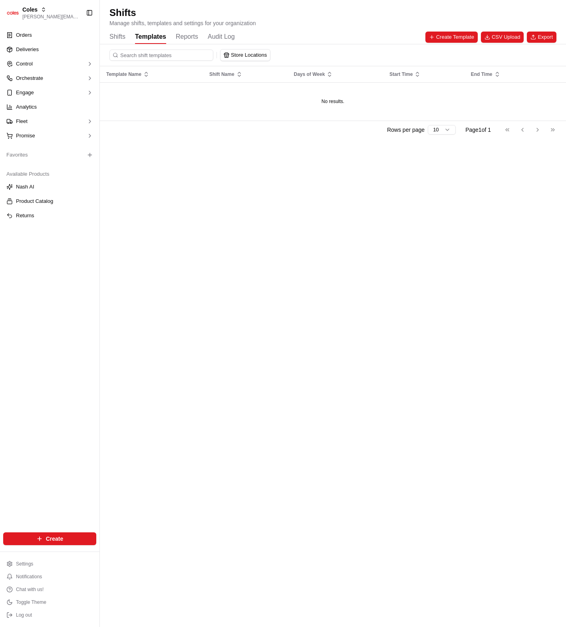
click at [265, 56] on button "Store Locations" at bounding box center [245, 55] width 50 height 11
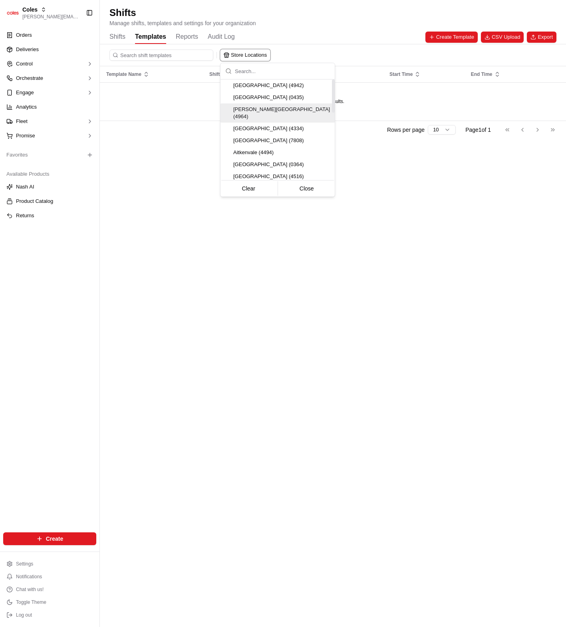
click at [275, 110] on span "Adelaide Rundle Place (4964)" at bounding box center [282, 113] width 98 height 14
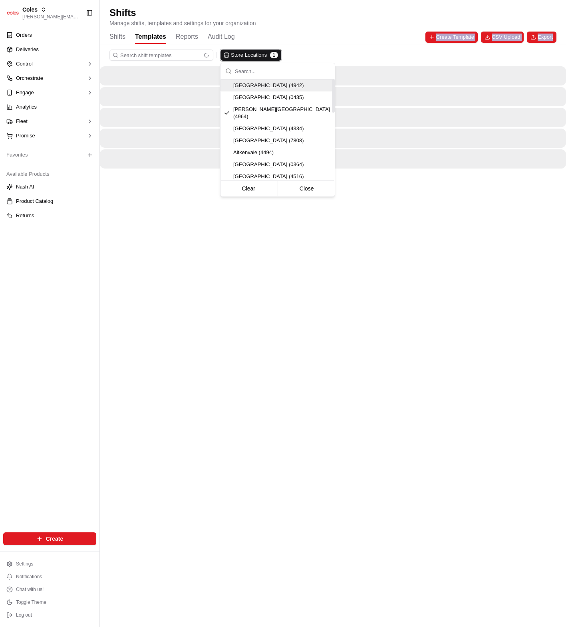
click at [319, 44] on html "Coles karol@usenash.com Toggle Sidebar Orders Deliveries Control Orchestrate En…" at bounding box center [283, 313] width 566 height 627
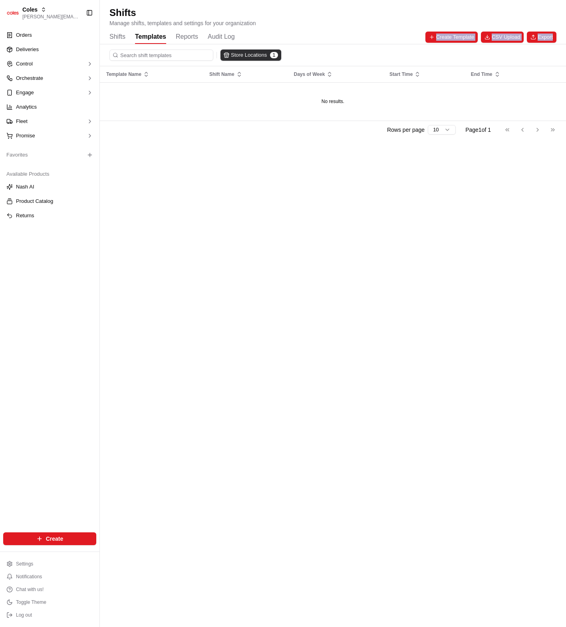
click at [254, 57] on button "Store Locations 1" at bounding box center [250, 55] width 61 height 11
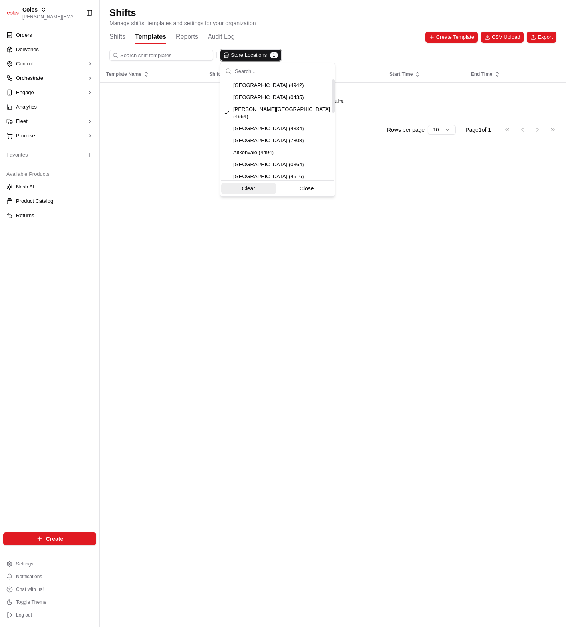
click at [257, 187] on button "Clear" at bounding box center [248, 188] width 55 height 11
click at [345, 30] on html "Coles karol@usenash.com Toggle Sidebar Orders Deliveries Control Orchestrate En…" at bounding box center [283, 313] width 566 height 627
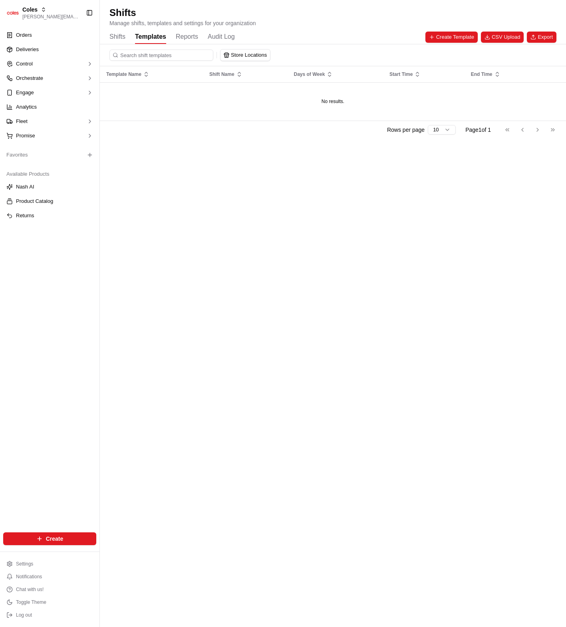
drag, startPoint x: 192, startPoint y: 37, endPoint x: 213, endPoint y: 36, distance: 20.8
click at [192, 37] on button "Reports" at bounding box center [187, 37] width 22 height 14
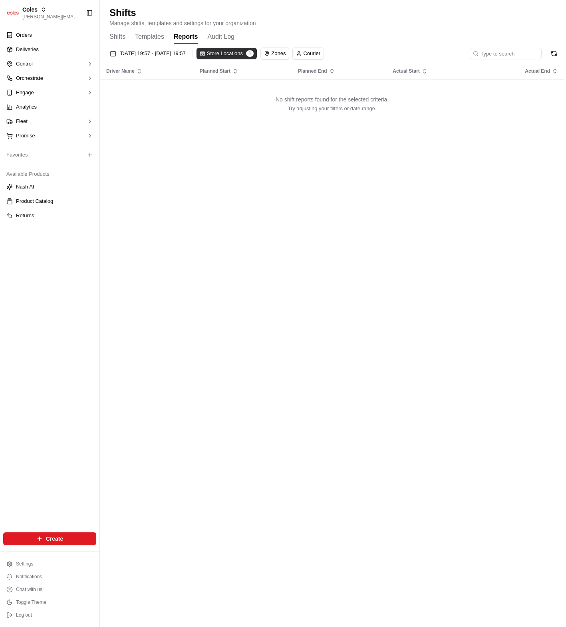
click at [257, 54] on button "Store Locations 1" at bounding box center [226, 53] width 61 height 11
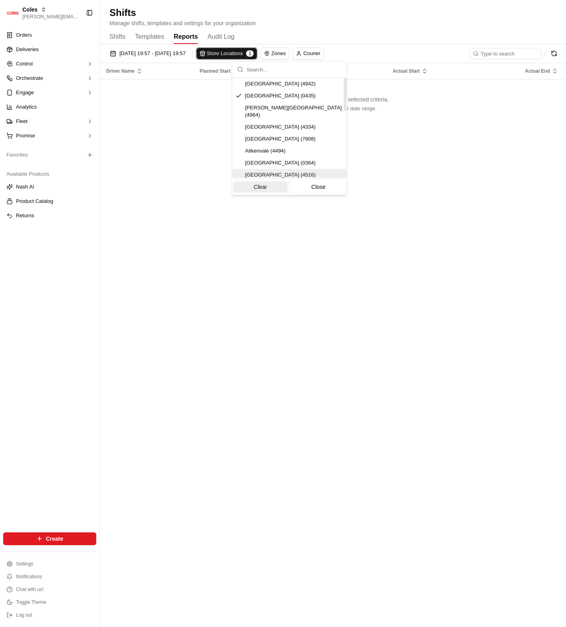
click at [255, 191] on button "Clear" at bounding box center [260, 186] width 55 height 11
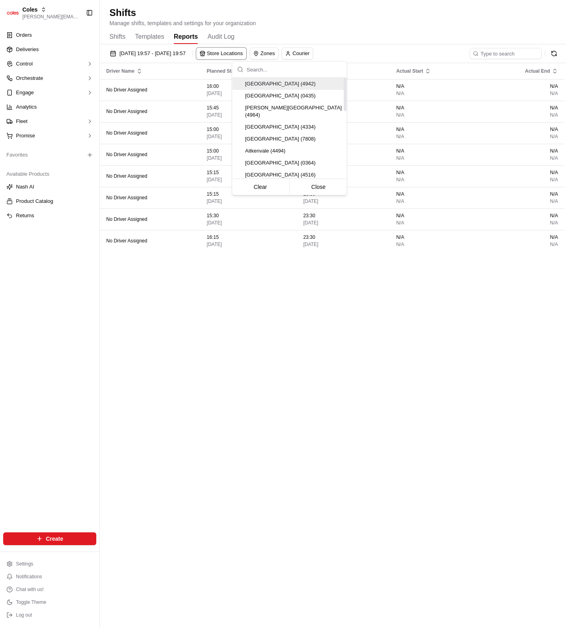
click at [323, 41] on html "Coles karol@usenash.com Toggle Sidebar Orders Deliveries Control Orchestrate En…" at bounding box center [283, 313] width 566 height 627
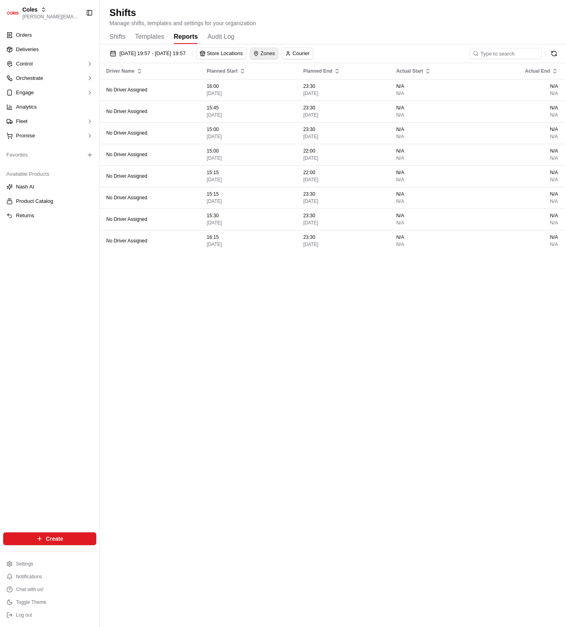
click at [278, 52] on button "Zones" at bounding box center [264, 53] width 28 height 11
click at [322, 103] on div "0462HD" at bounding box center [343, 108] width 114 height 12
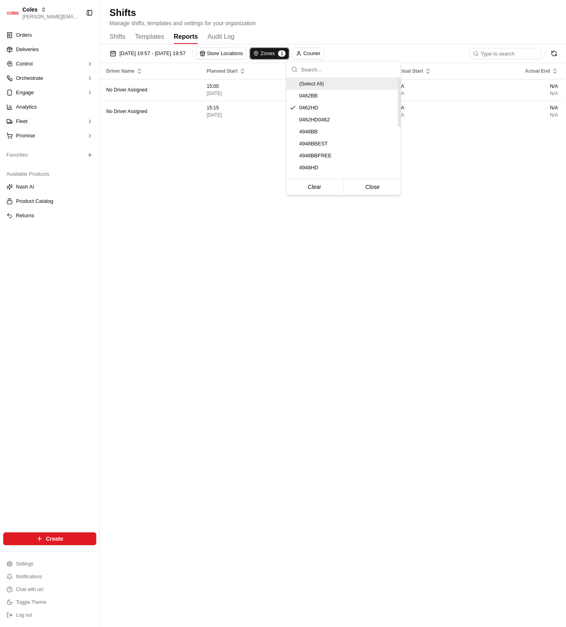
click at [353, 36] on html "Coles karol@usenash.com Toggle Sidebar Orders Deliveries Control Orchestrate En…" at bounding box center [283, 313] width 566 height 627
click at [289, 50] on button "Zones 1" at bounding box center [269, 53] width 39 height 11
drag, startPoint x: 321, startPoint y: 185, endPoint x: 343, endPoint y: 71, distance: 116.4
click at [321, 184] on button "Clear" at bounding box center [314, 186] width 55 height 11
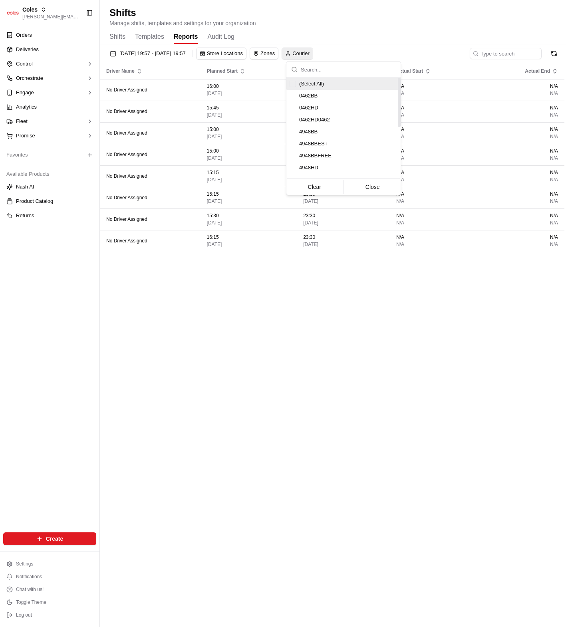
drag, startPoint x: 353, startPoint y: 35, endPoint x: 343, endPoint y: 54, distance: 20.9
click at [353, 35] on html "Coles karol@usenash.com Toggle Sidebar Orders Deliveries Control Orchestrate En…" at bounding box center [283, 313] width 566 height 627
click at [313, 54] on button "Courier" at bounding box center [297, 53] width 31 height 11
click at [375, 31] on html "Coles karol@usenash.com Toggle Sidebar Orders Deliveries Control Orchestrate En…" at bounding box center [283, 313] width 566 height 627
click at [246, 52] on button "Store Locations" at bounding box center [221, 53] width 50 height 11
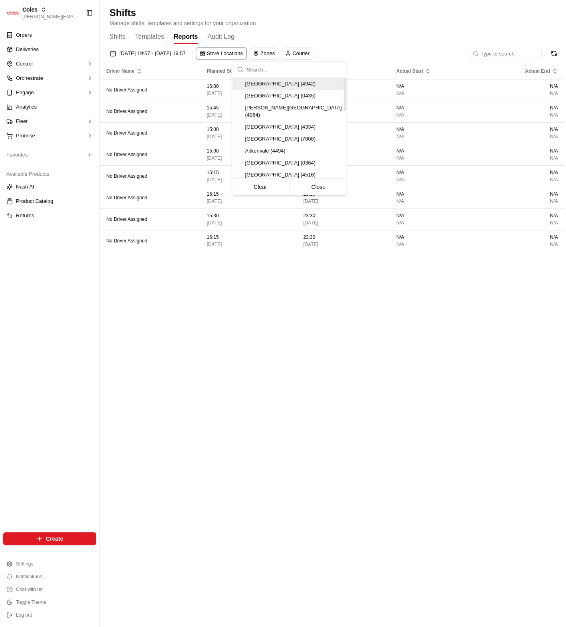
click at [342, 29] on html "Coles karol@usenash.com Toggle Sidebar Orders Deliveries Control Orchestrate En…" at bounding box center [283, 313] width 566 height 627
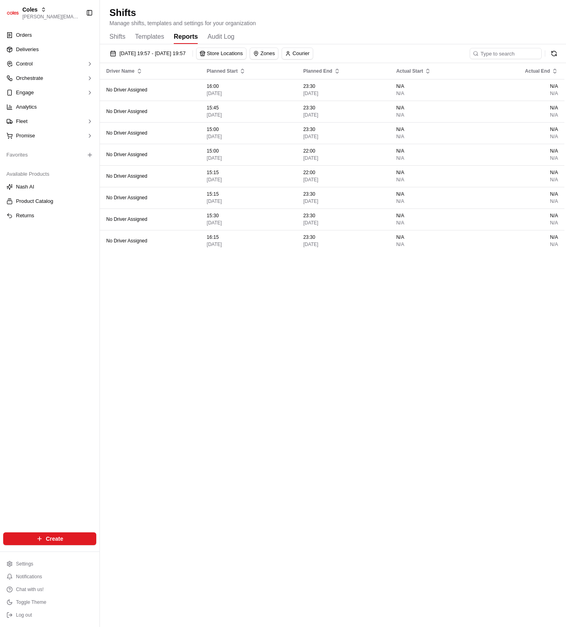
click at [380, 18] on div "Shifts Manage shifts, templates and settings for your organization" at bounding box center [332, 16] width 447 height 21
click at [183, 52] on span "18/09/2025 19:57 - 18/09/2025 19:57" at bounding box center [152, 53] width 66 height 7
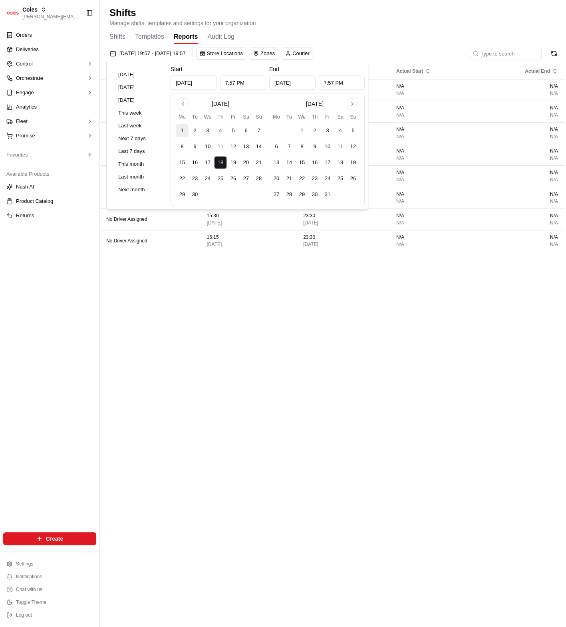
click at [178, 130] on button "1" at bounding box center [182, 130] width 13 height 13
type input "Sep 1, 2025"
type input "12:00 AM"
type input "Sep 1, 2025"
type input "11:59 PM"
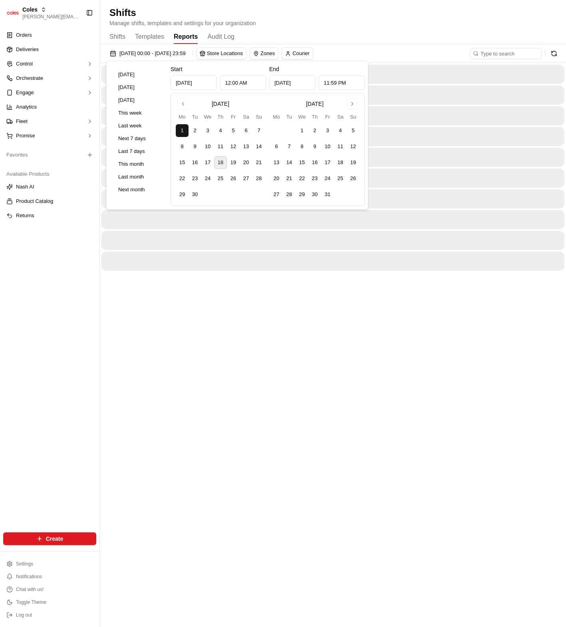
click at [217, 161] on button "18" at bounding box center [220, 162] width 13 height 13
type input "Sep 18, 2025"
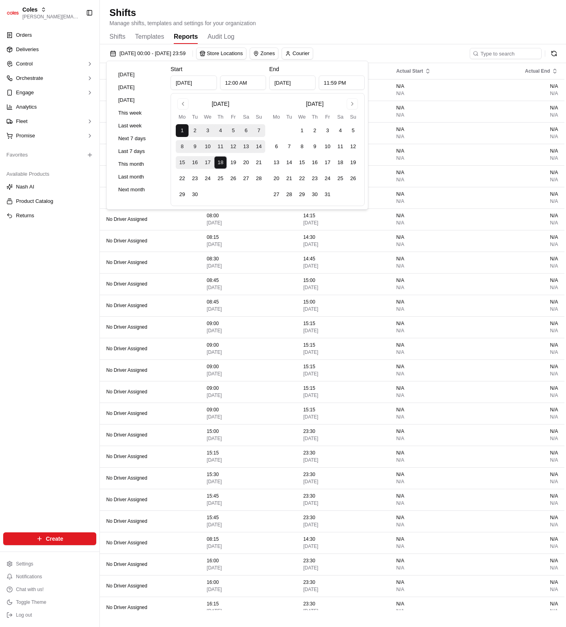
click at [405, 37] on div "Shifts Templates Reports Audit Log" at bounding box center [332, 37] width 447 height 14
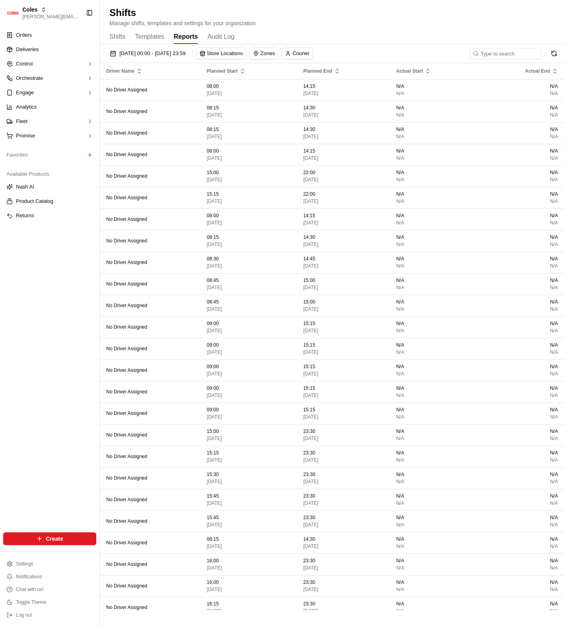
click at [298, 39] on div "Shifts Templates Reports Audit Log" at bounding box center [332, 37] width 447 height 14
